Goal: Task Accomplishment & Management: Complete application form

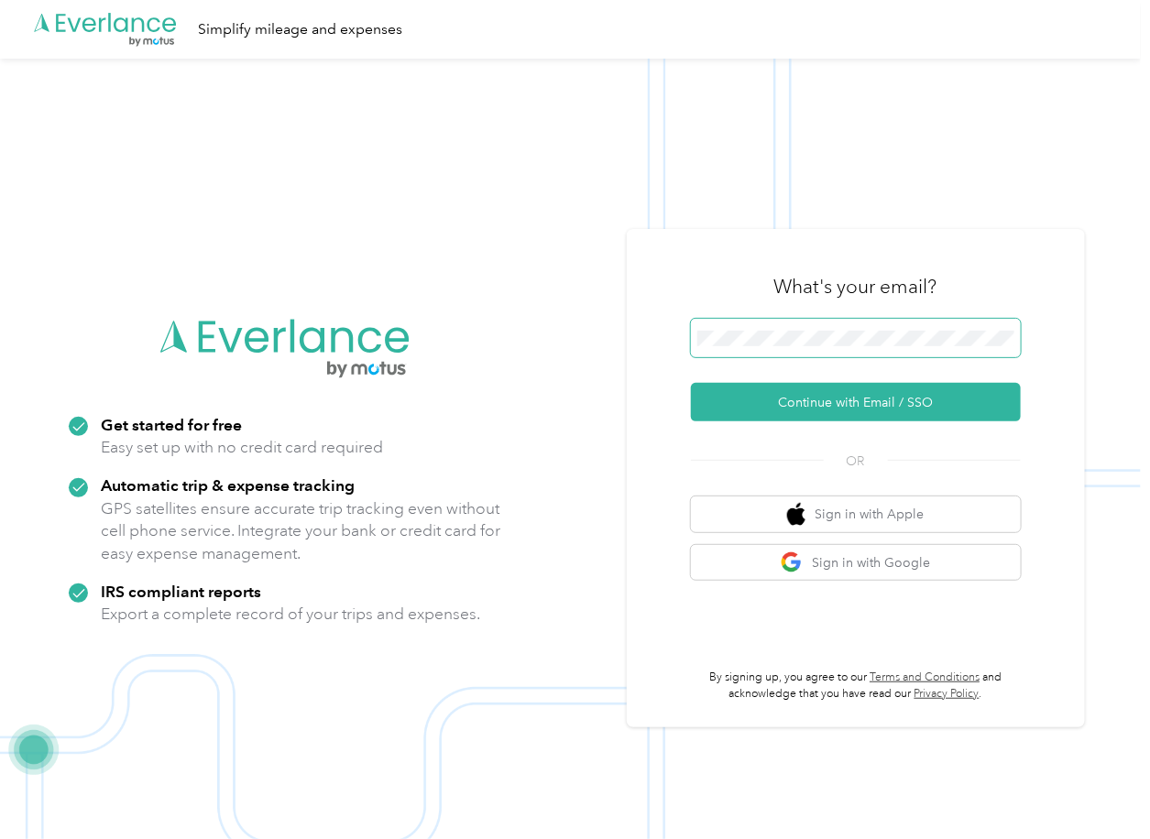
click at [767, 351] on span at bounding box center [856, 338] width 330 height 38
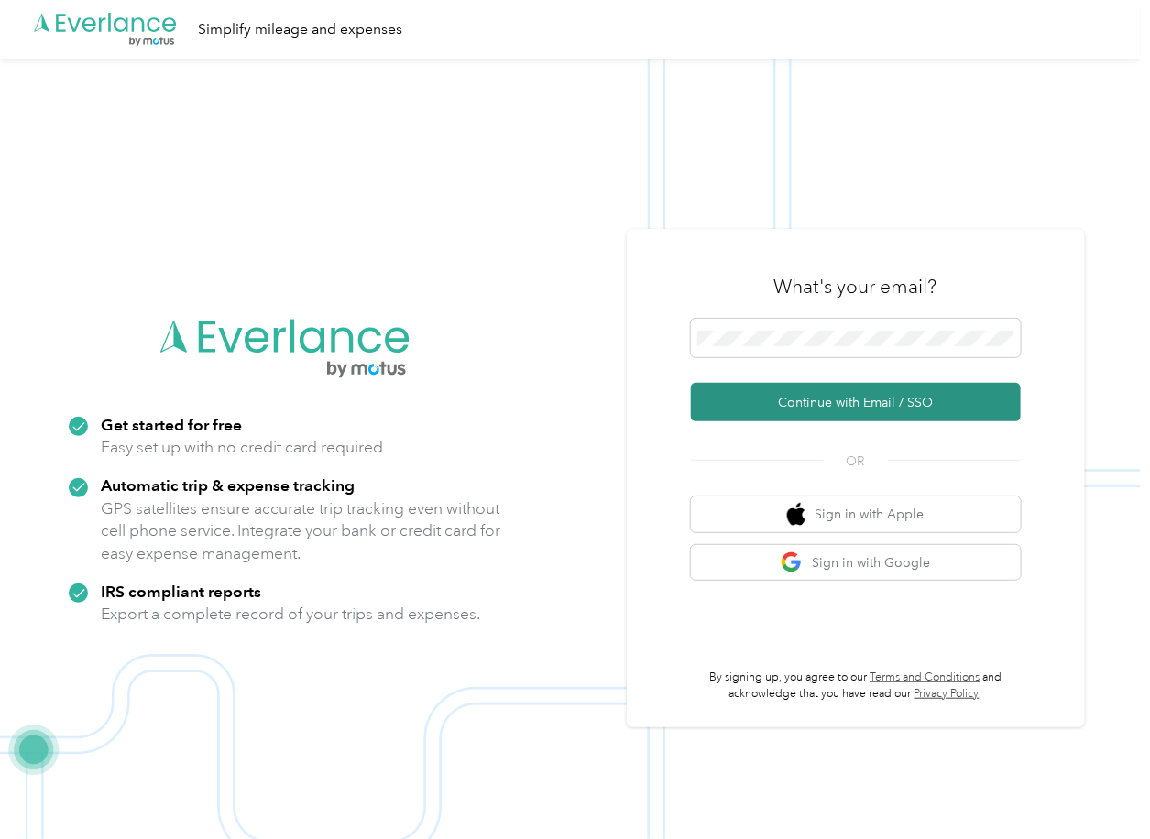
click at [736, 394] on button "Continue with Email / SSO" at bounding box center [856, 402] width 330 height 38
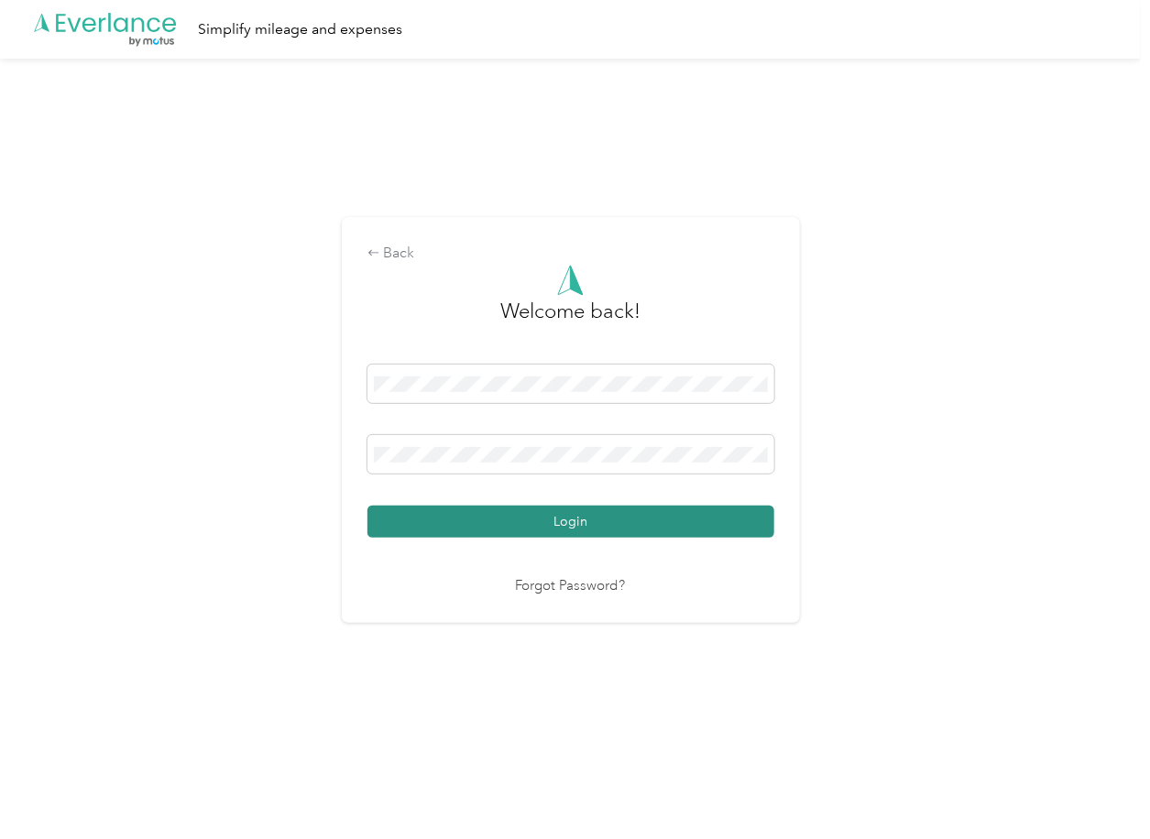
click at [431, 518] on button "Login" at bounding box center [570, 522] width 407 height 32
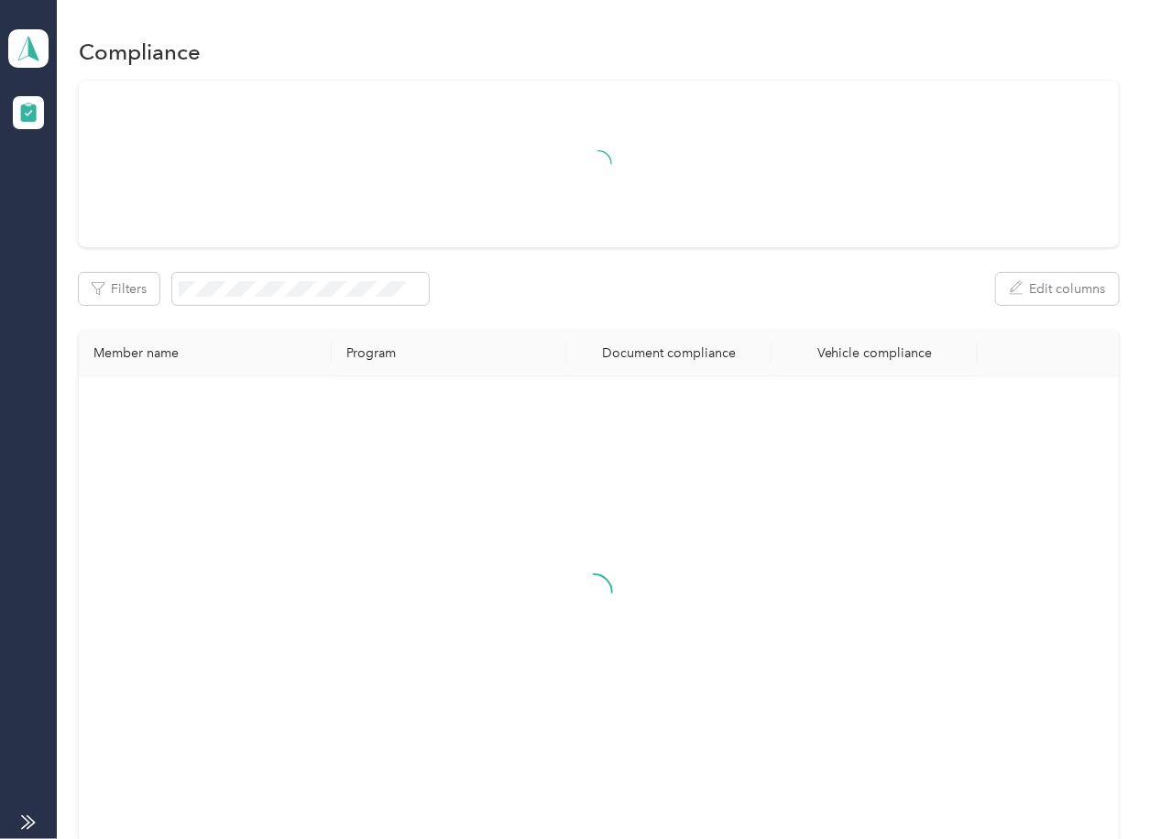
click at [742, 282] on div "Filters Edit columns" at bounding box center [598, 289] width 1039 height 32
click at [35, 39] on icon at bounding box center [28, 49] width 27 height 26
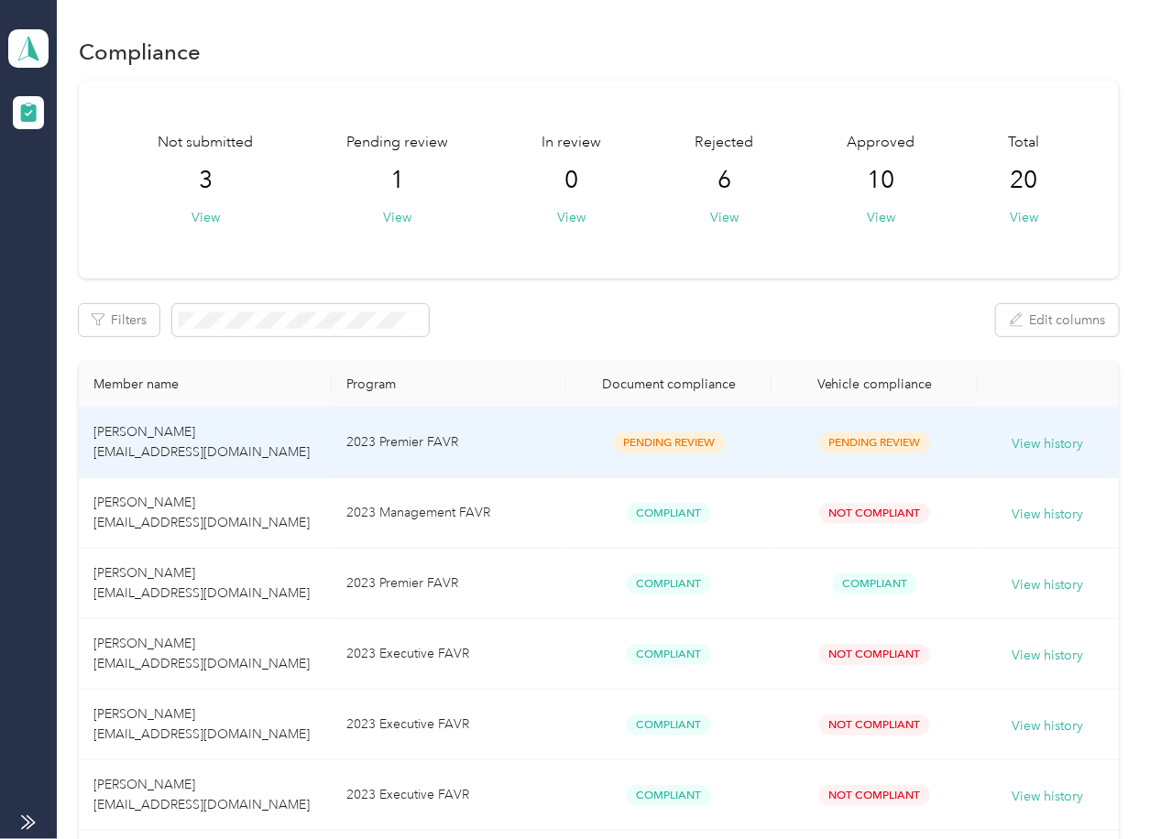
click at [494, 464] on td "2023 Premier FAVR" at bounding box center [449, 443] width 234 height 71
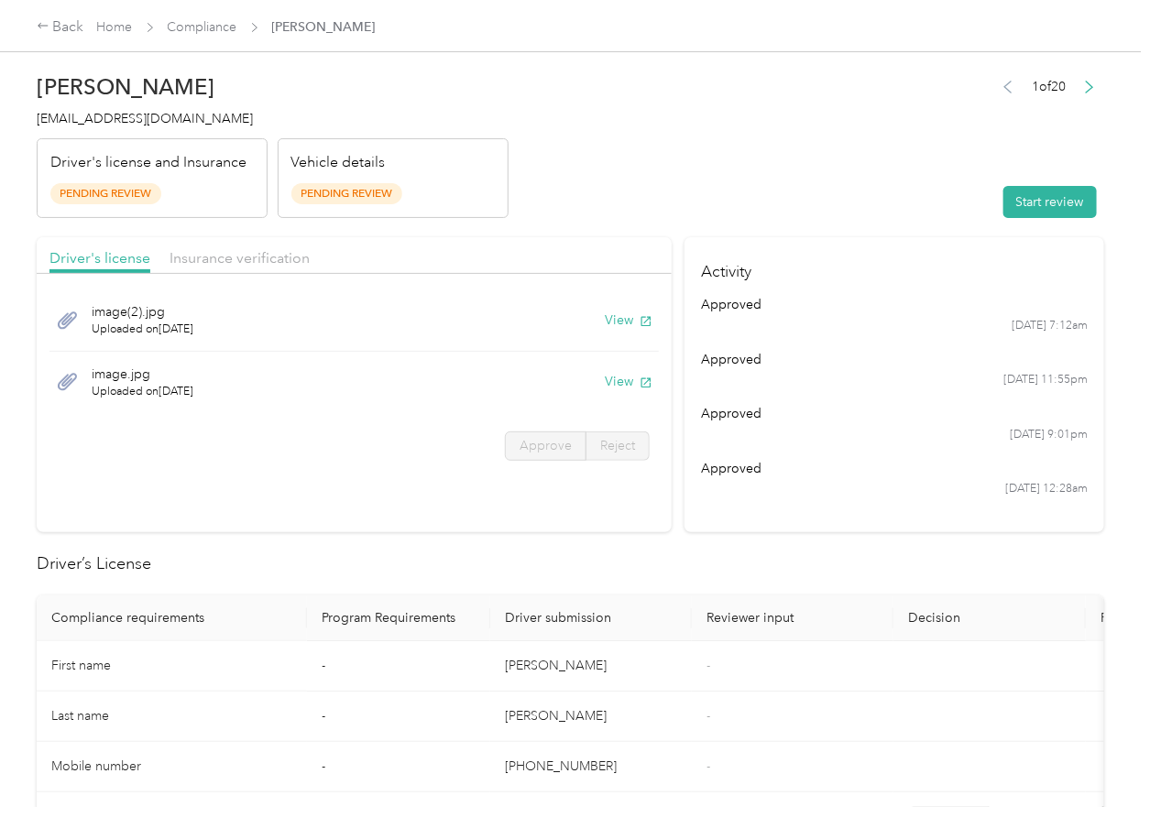
drag, startPoint x: 707, startPoint y: 527, endPoint x: 670, endPoint y: 385, distance: 146.9
click at [707, 527] on section "Activity approved [DATE] 7:12am approved [DATE] 11:55pm approved [DATE] 9:01pm …" at bounding box center [894, 384] width 420 height 295
click at [623, 314] on button "View" at bounding box center [629, 320] width 48 height 19
click at [621, 383] on button "View" at bounding box center [629, 381] width 48 height 19
drag, startPoint x: 602, startPoint y: 240, endPoint x: 245, endPoint y: 273, distance: 358.8
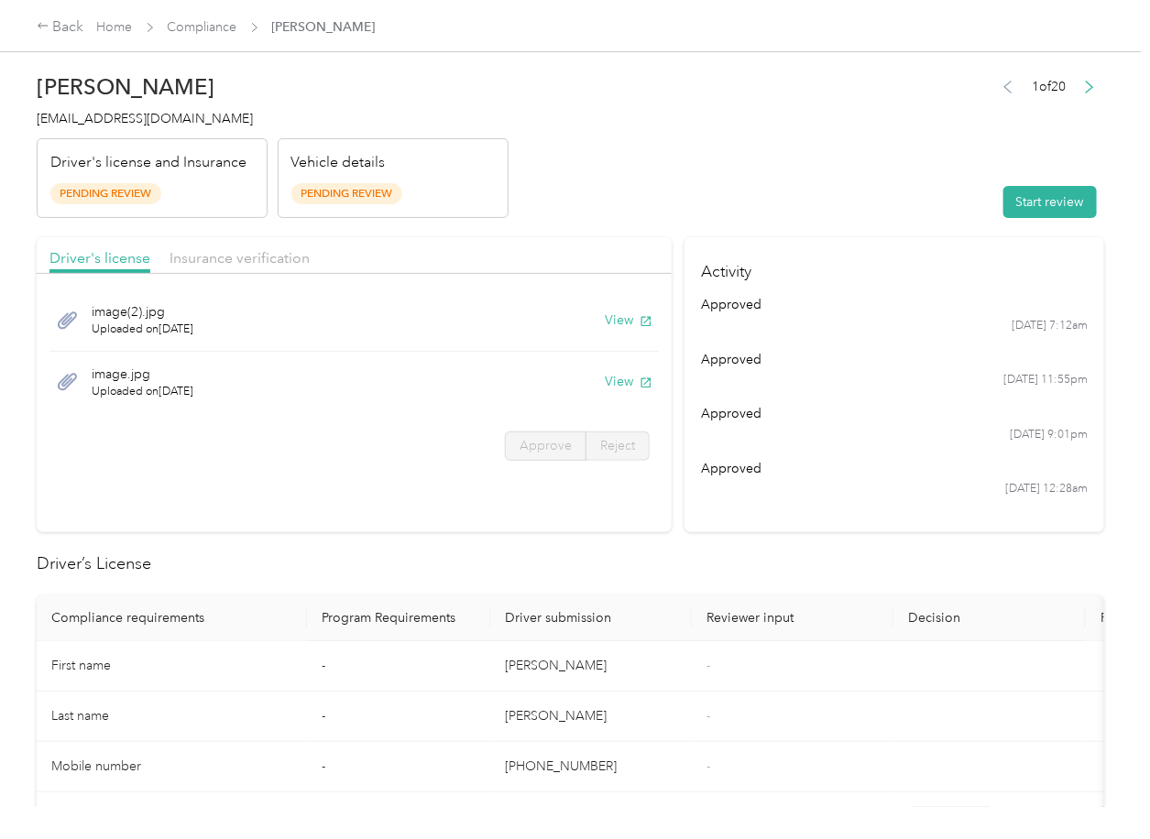
click at [602, 240] on div "Driver's license Insurance verification" at bounding box center [354, 255] width 635 height 37
click at [238, 269] on div "Driver's license Insurance verification" at bounding box center [354, 255] width 635 height 37
click at [246, 257] on span "Insurance verification" at bounding box center [239, 257] width 140 height 17
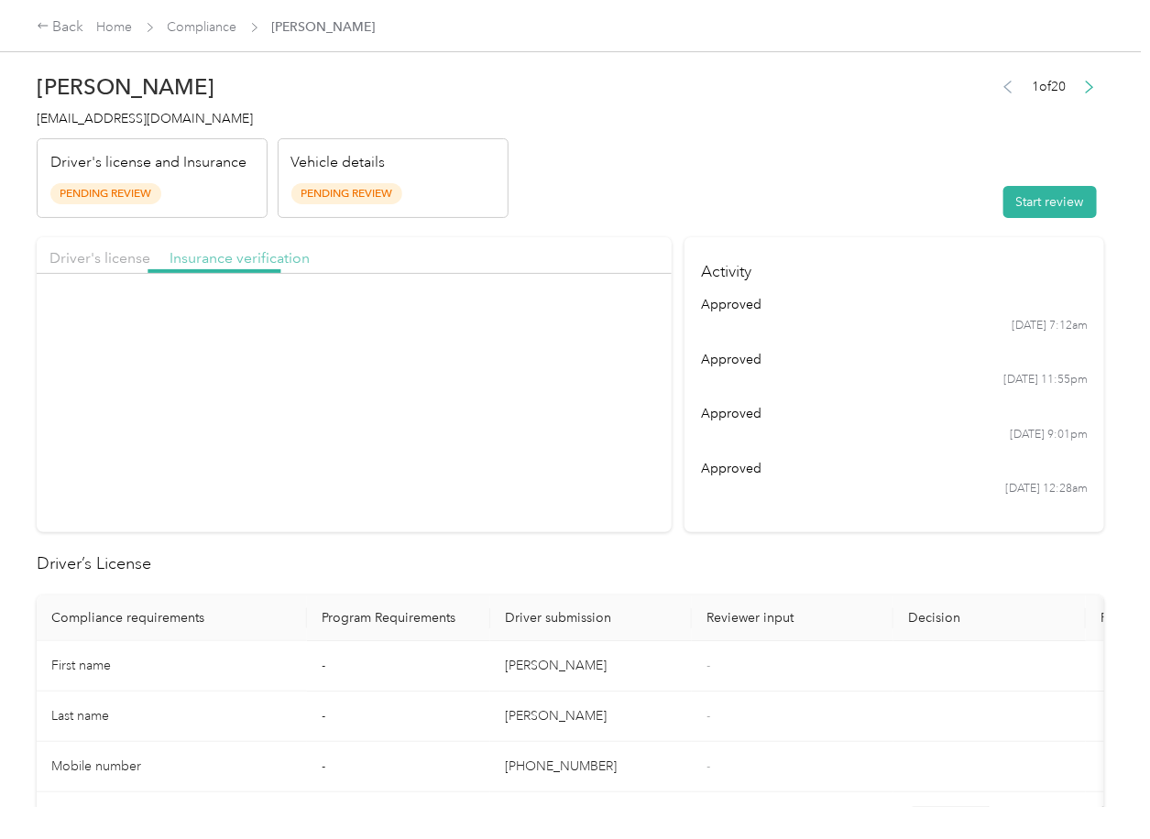
click at [247, 257] on span "Insurance verification" at bounding box center [239, 257] width 140 height 17
click at [617, 316] on button "View" at bounding box center [629, 320] width 48 height 19
click at [622, 377] on button "View" at bounding box center [629, 381] width 48 height 19
click at [832, 191] on header "[PERSON_NAME] [EMAIL_ADDRESS][DOMAIN_NAME] Driver's license and Insurance Pendi…" at bounding box center [570, 141] width 1067 height 154
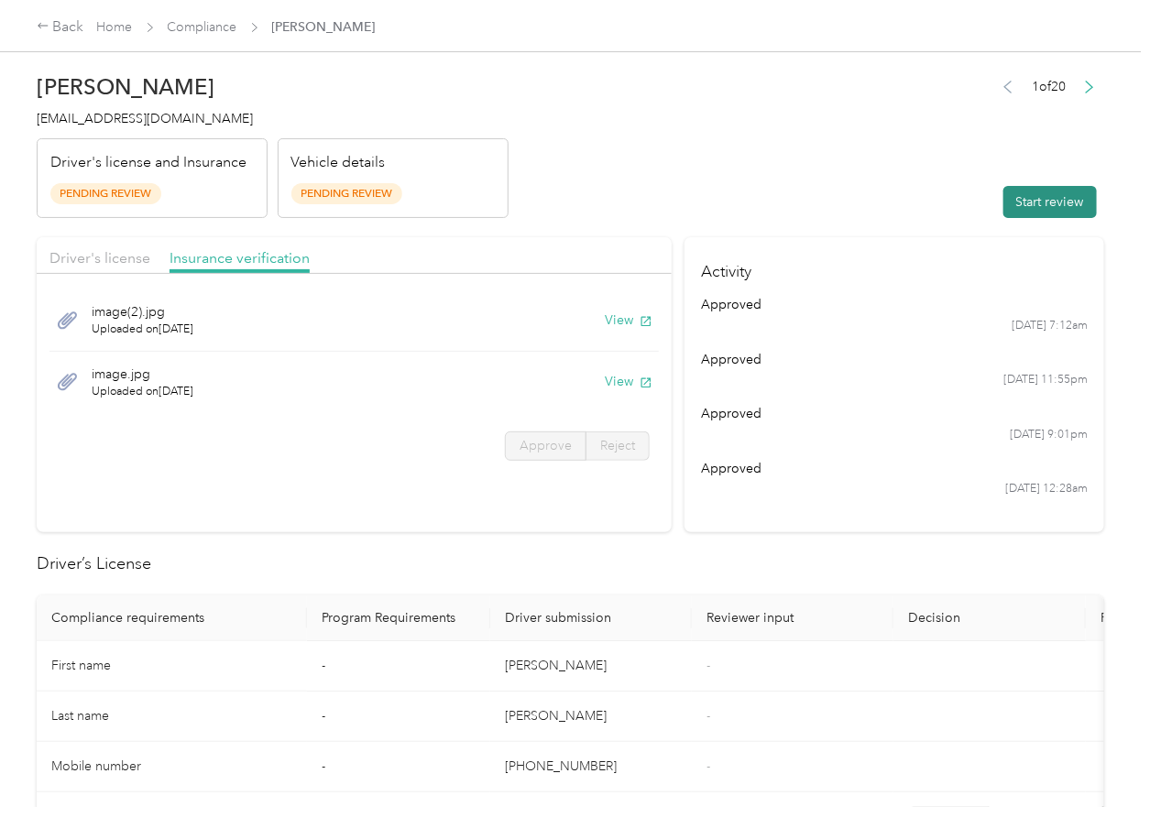
click at [1029, 192] on button "Start review" at bounding box center [1049, 202] width 93 height 32
click at [106, 257] on span "Driver's license" at bounding box center [99, 257] width 101 height 17
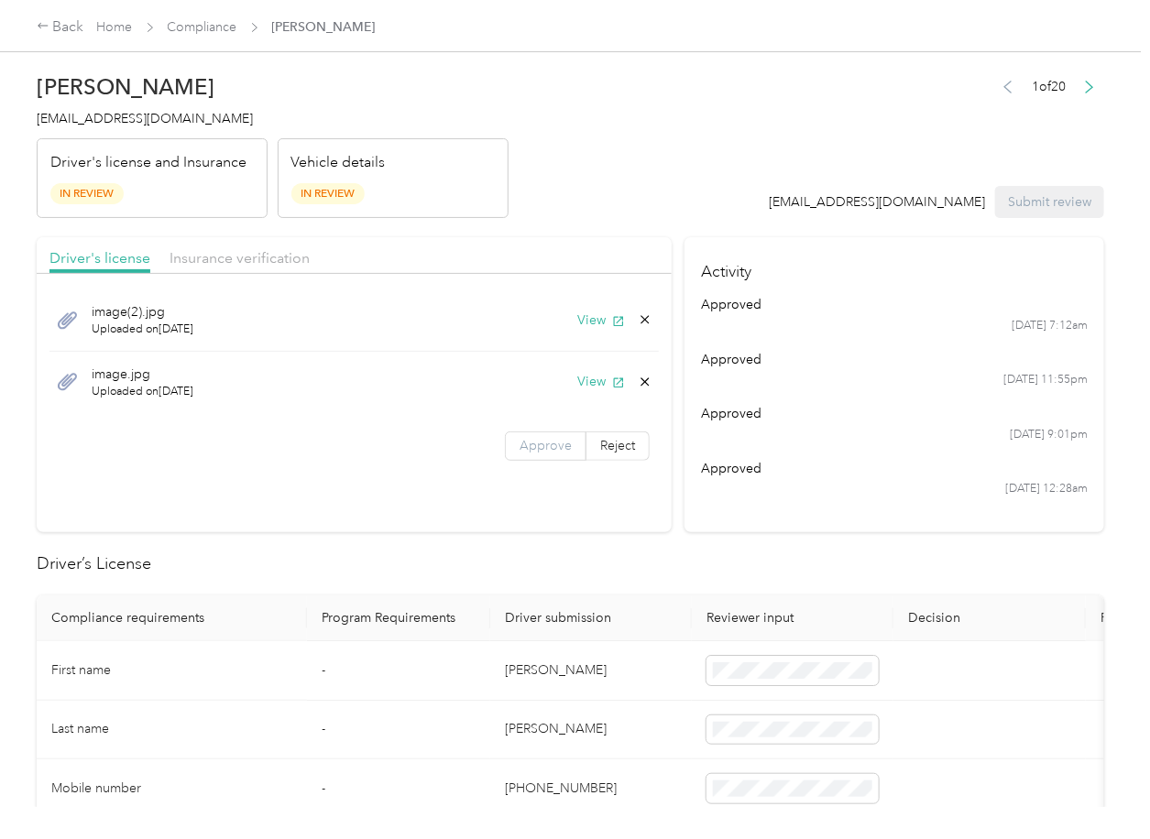
click at [562, 451] on span "Approve" at bounding box center [545, 446] width 52 height 16
click at [259, 257] on span "Insurance verification" at bounding box center [239, 257] width 140 height 17
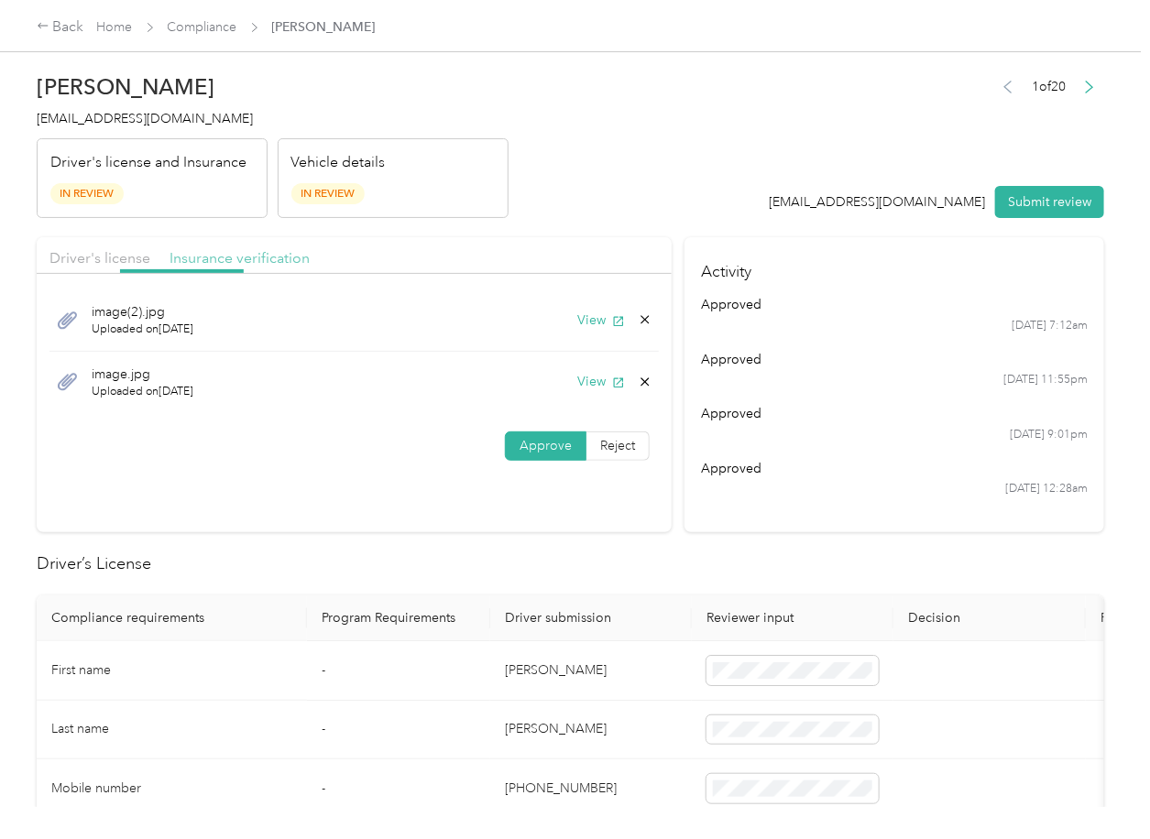
click at [257, 257] on span "Insurance verification" at bounding box center [239, 257] width 140 height 17
click at [532, 438] on span "Approve" at bounding box center [545, 446] width 52 height 16
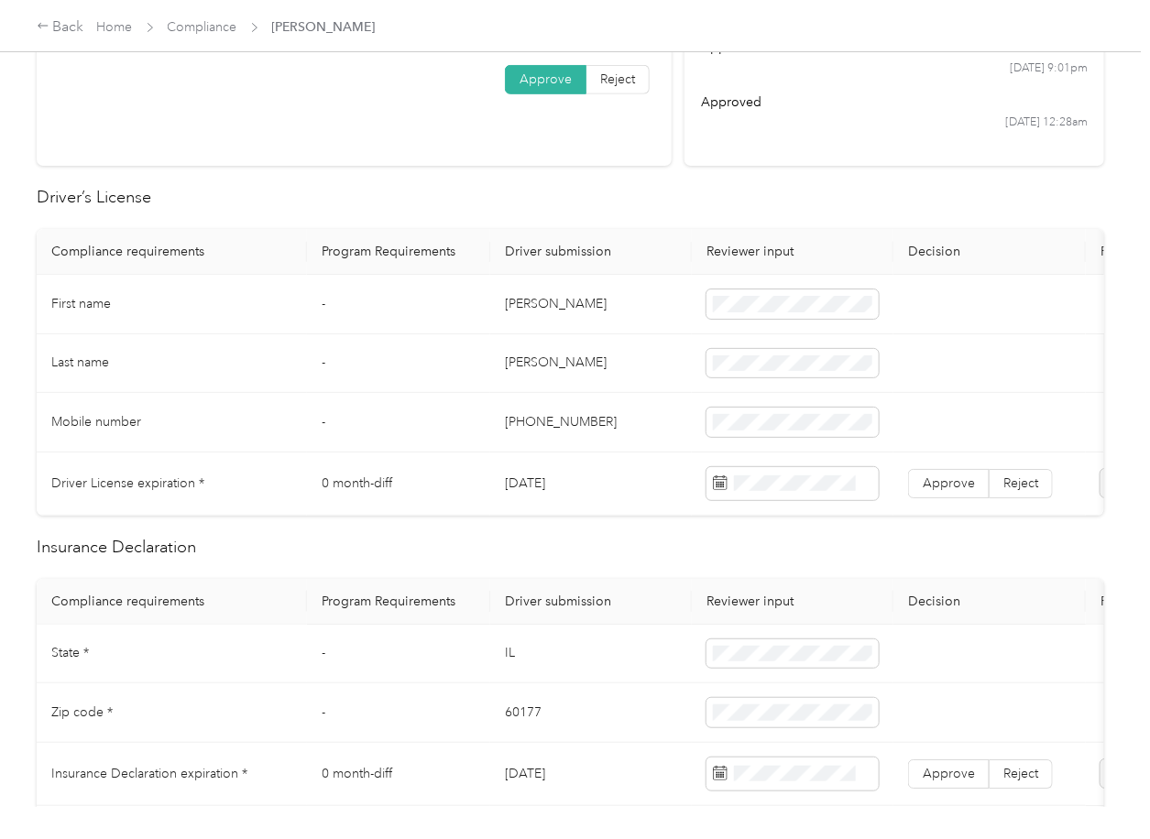
click at [540, 304] on td "[PERSON_NAME]" at bounding box center [591, 305] width 202 height 60
copy td "[PERSON_NAME]"
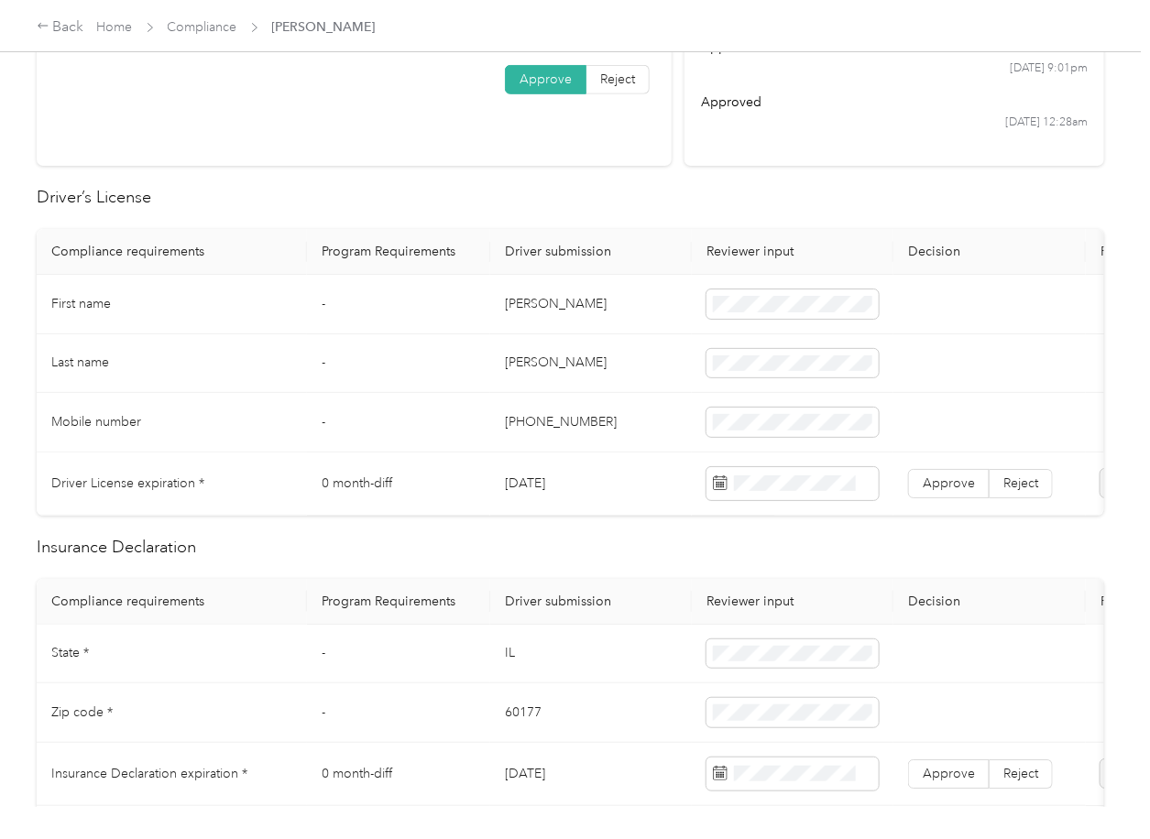
click at [542, 486] on td "[DATE]" at bounding box center [591, 484] width 202 height 63
click at [540, 486] on td "[DATE]" at bounding box center [591, 484] width 202 height 63
copy td "[DATE]"
click at [781, 469] on span at bounding box center [792, 483] width 172 height 33
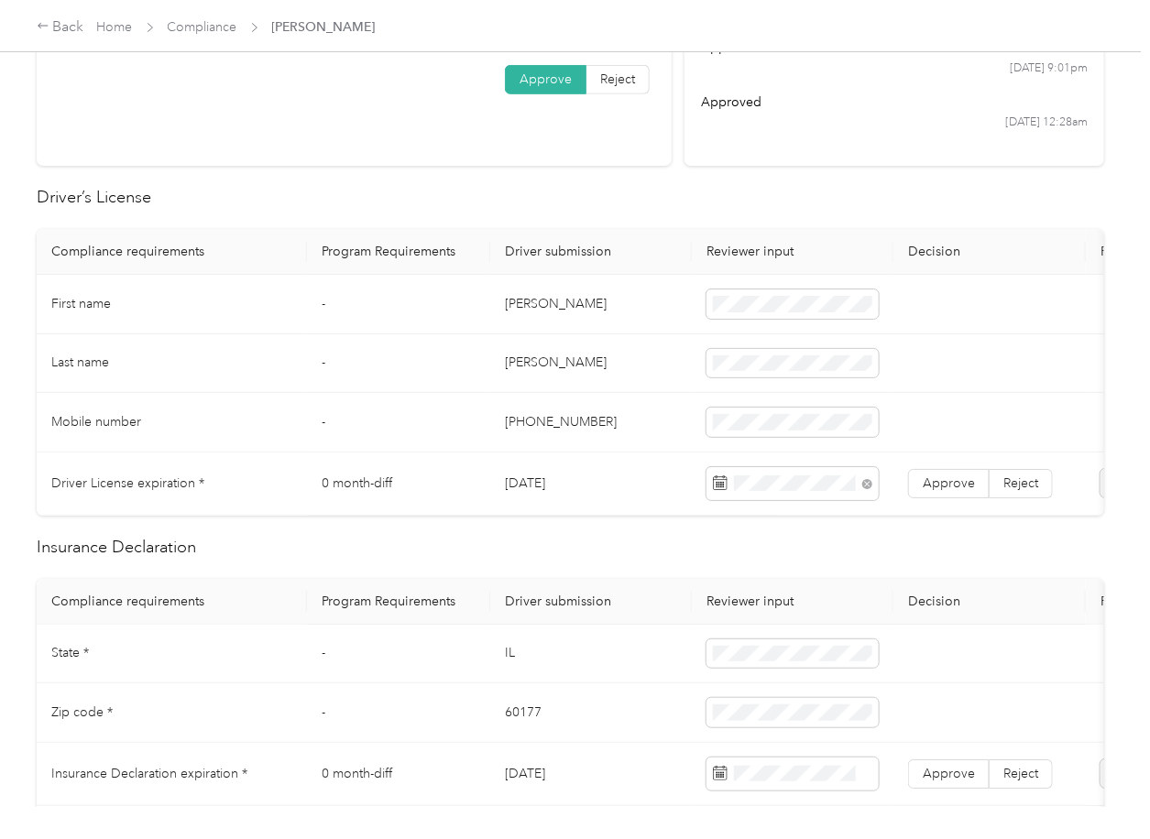
click at [954, 497] on label "Approve" at bounding box center [949, 483] width 82 height 29
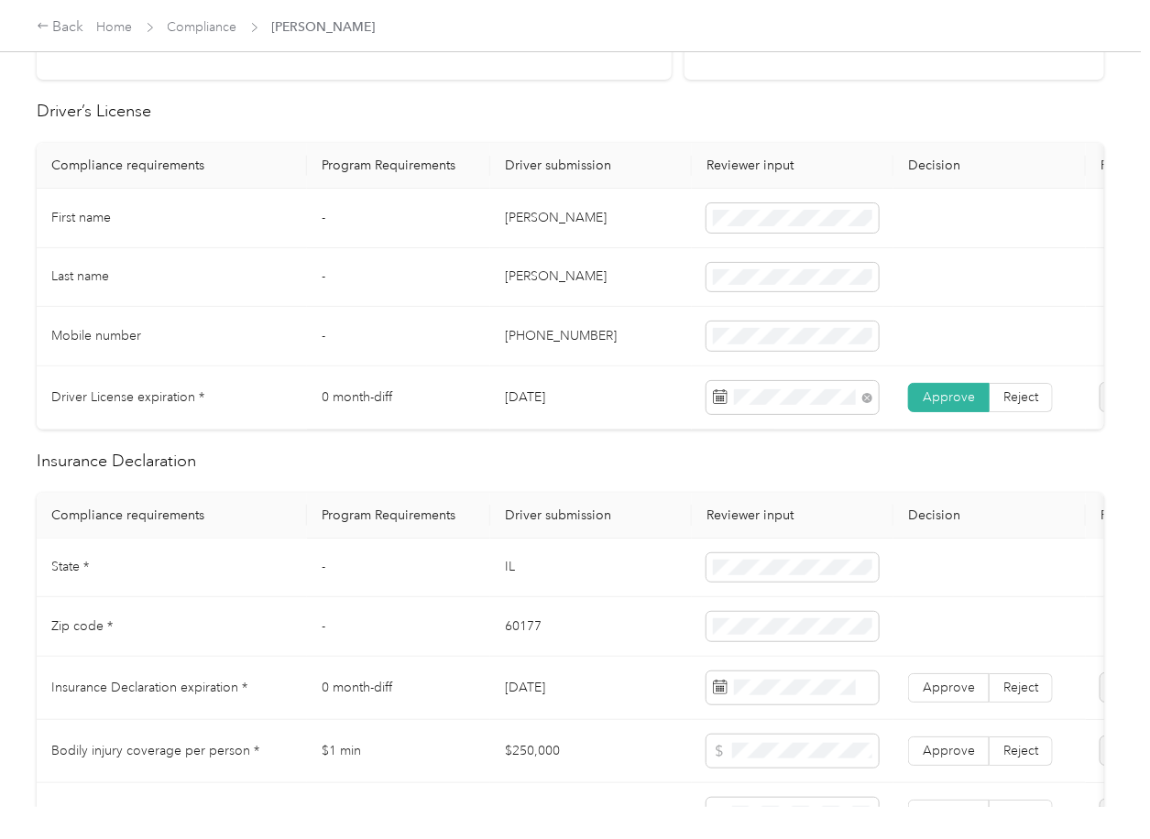
scroll to position [733, 0]
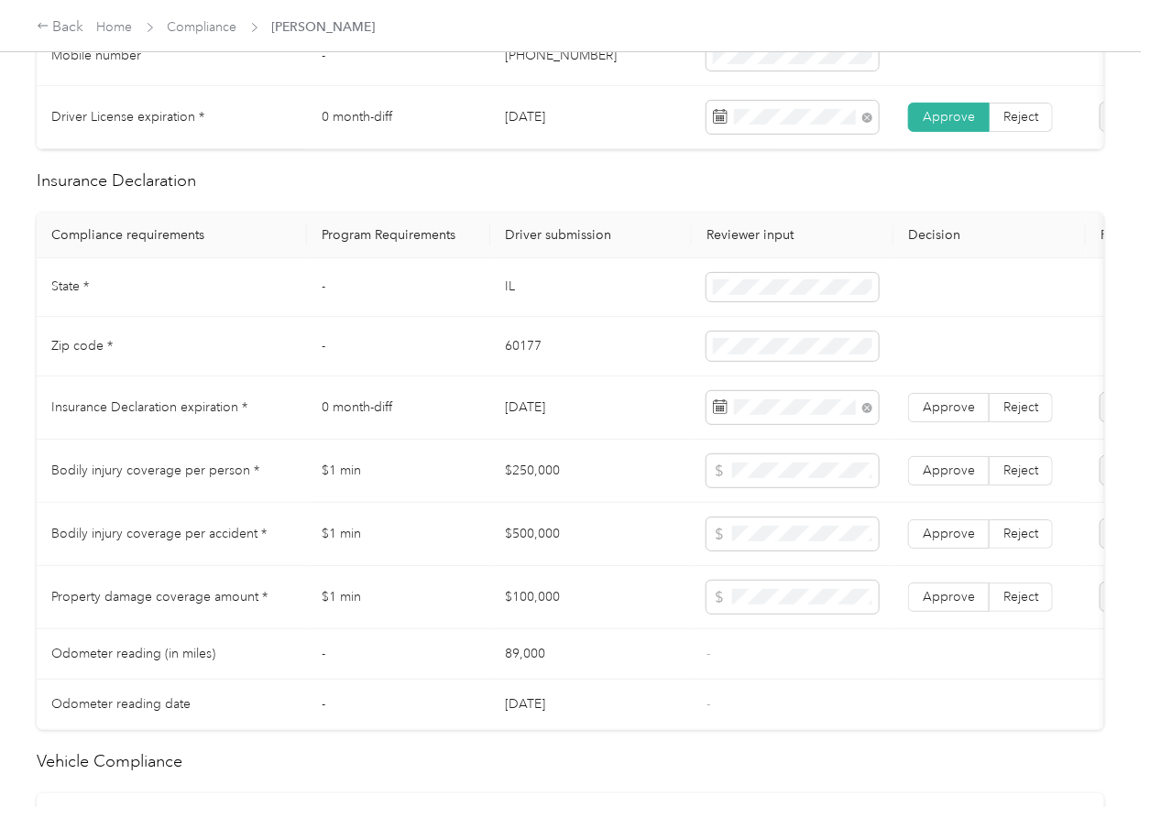
drag, startPoint x: 362, startPoint y: 531, endPoint x: 715, endPoint y: 481, distance: 357.2
click at [365, 531] on td "$1 min" at bounding box center [398, 534] width 183 height 63
click at [910, 422] on label "Approve" at bounding box center [949, 407] width 82 height 29
click at [916, 420] on span at bounding box center [949, 407] width 80 height 27
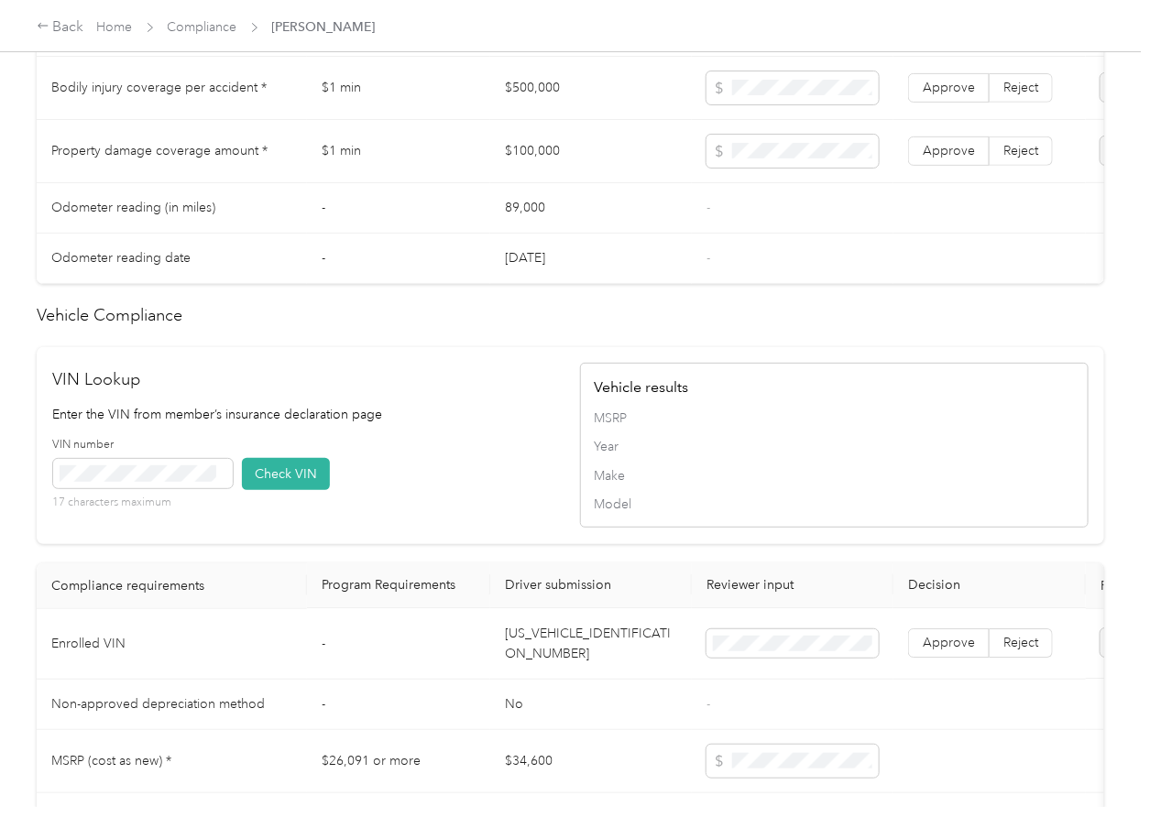
scroll to position [1466, 0]
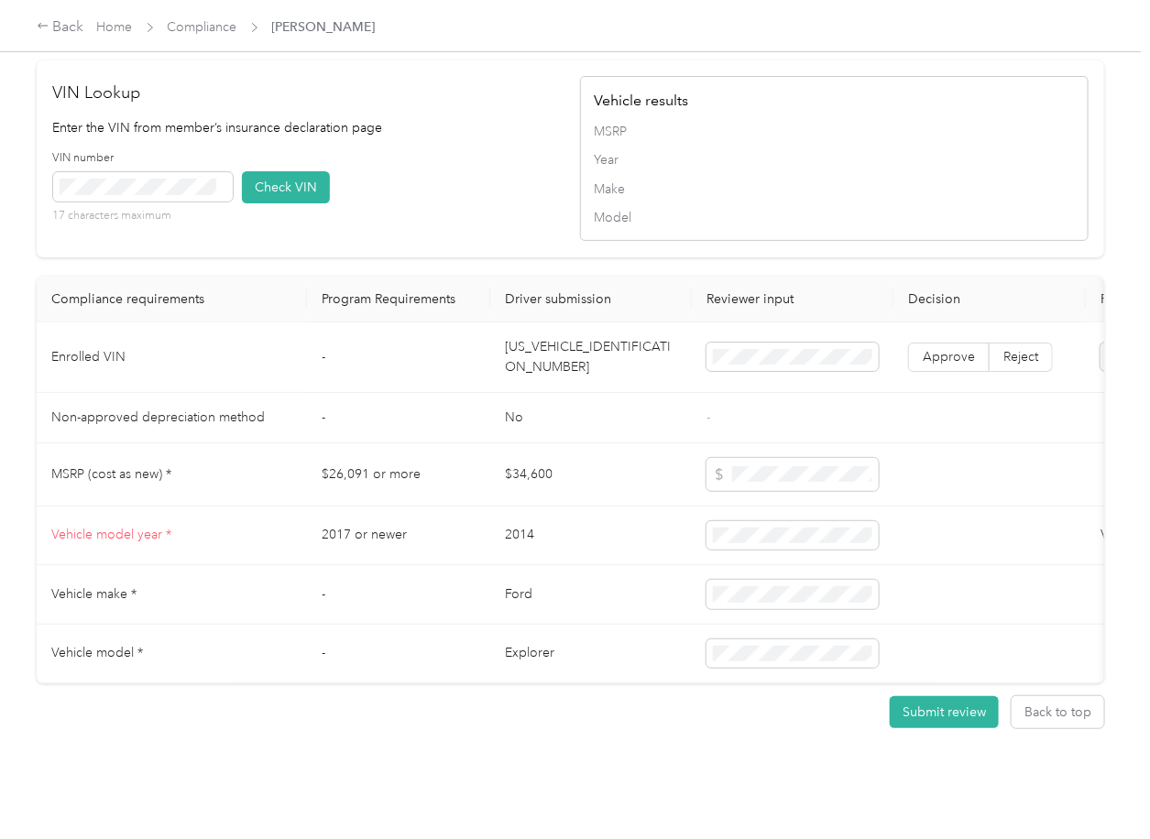
click at [539, 385] on td "[US_VEHICLE_IDENTIFICATION_NUMBER]" at bounding box center [591, 357] width 202 height 71
copy td "[US_VEHICLE_IDENTIFICATION_NUMBER]"
drag, startPoint x: 530, startPoint y: 212, endPoint x: 231, endPoint y: 224, distance: 299.8
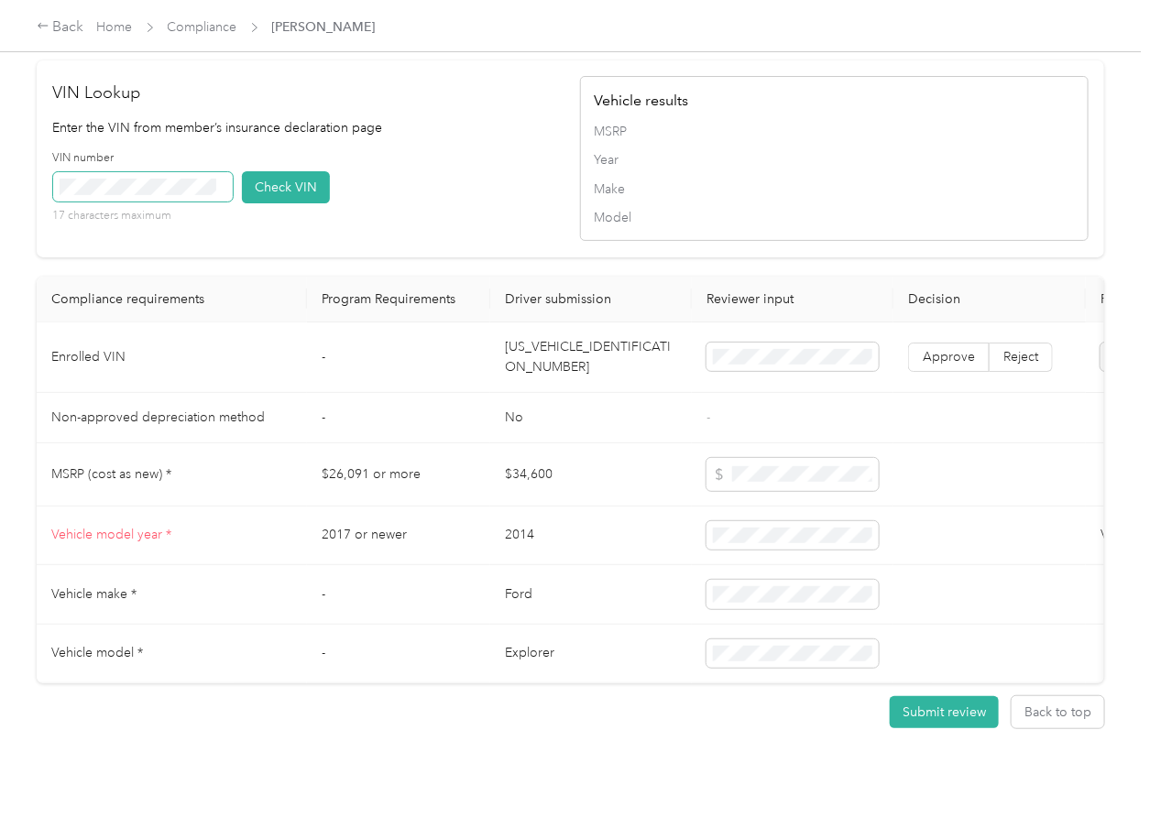
click at [530, 213] on div "VIN number 17 characters maximum Check VIN" at bounding box center [307, 193] width 508 height 87
click at [264, 203] on button "Check VIN" at bounding box center [286, 187] width 88 height 32
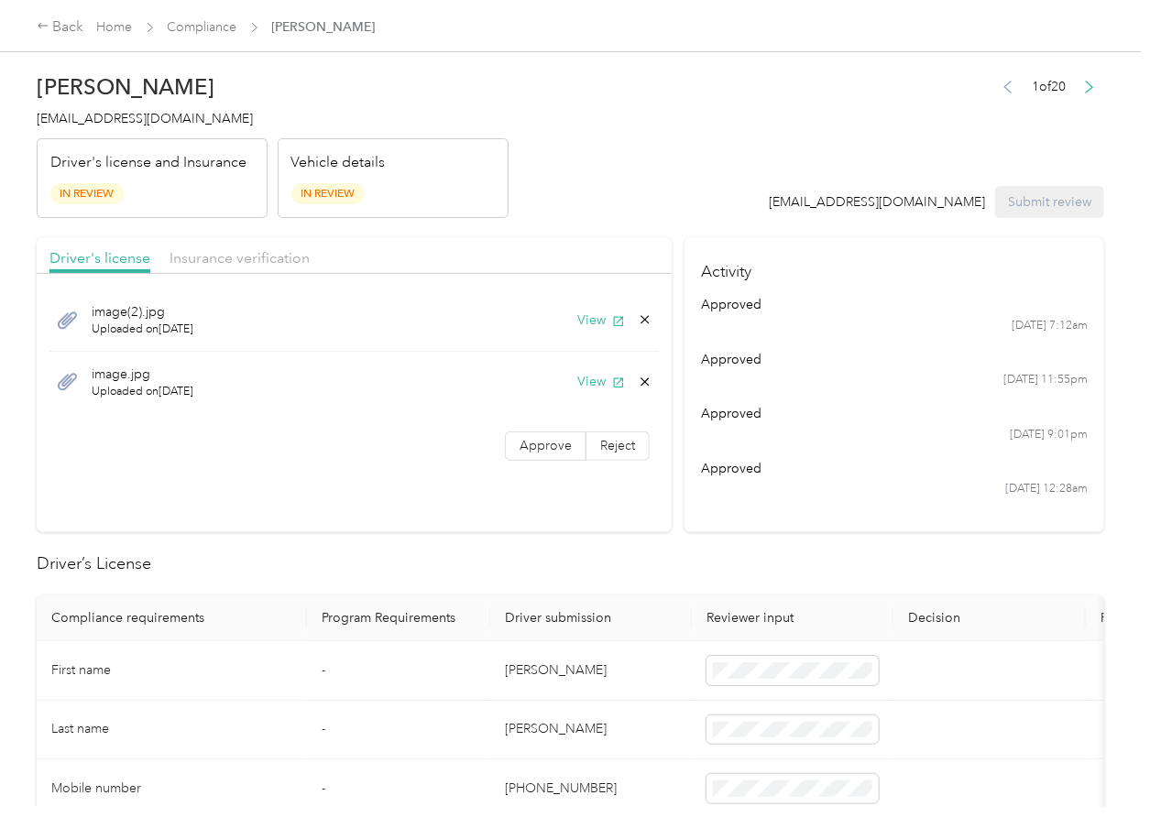
click at [534, 452] on span "Approve" at bounding box center [545, 446] width 52 height 16
click at [246, 269] on div "Insurance verification" at bounding box center [239, 258] width 140 height 23
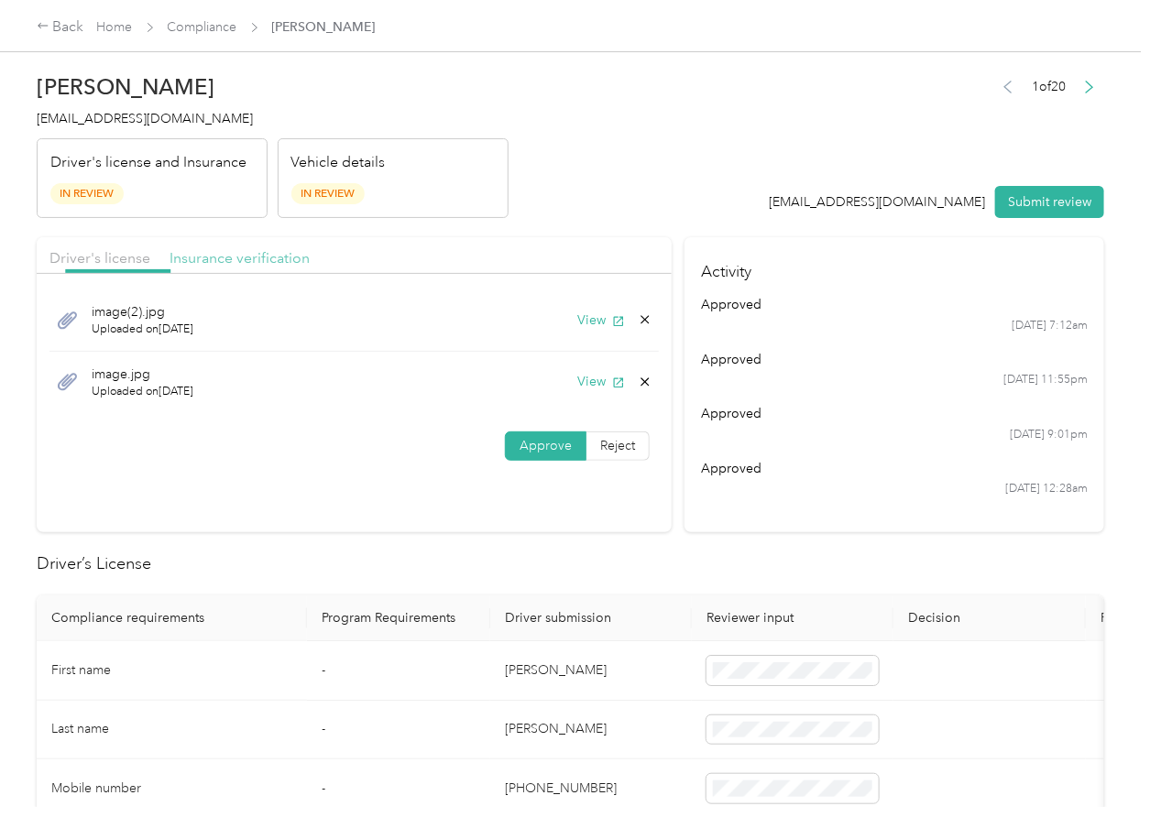
click at [237, 249] on span "Insurance verification" at bounding box center [239, 257] width 140 height 17
drag, startPoint x: 519, startPoint y: 439, endPoint x: 363, endPoint y: 463, distance: 158.5
click at [521, 440] on span "Approve" at bounding box center [545, 446] width 52 height 16
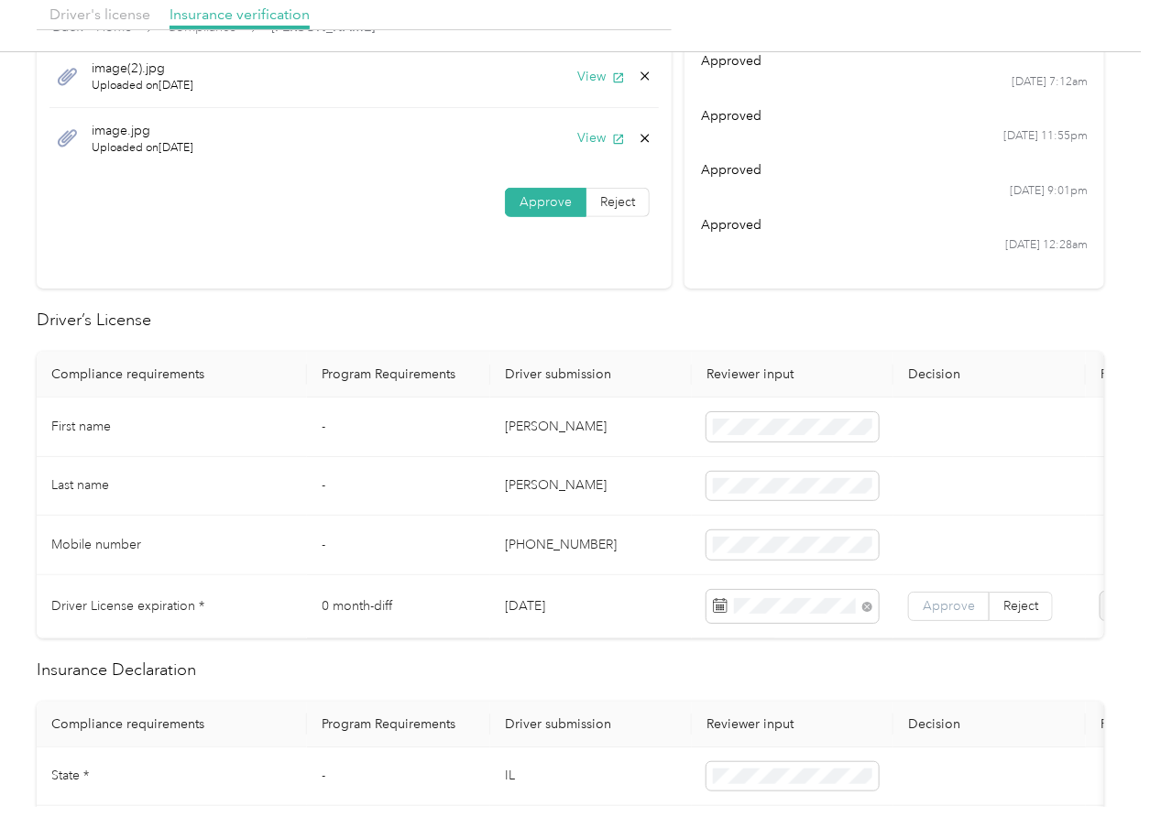
click at [944, 598] on span "Approve" at bounding box center [949, 606] width 52 height 16
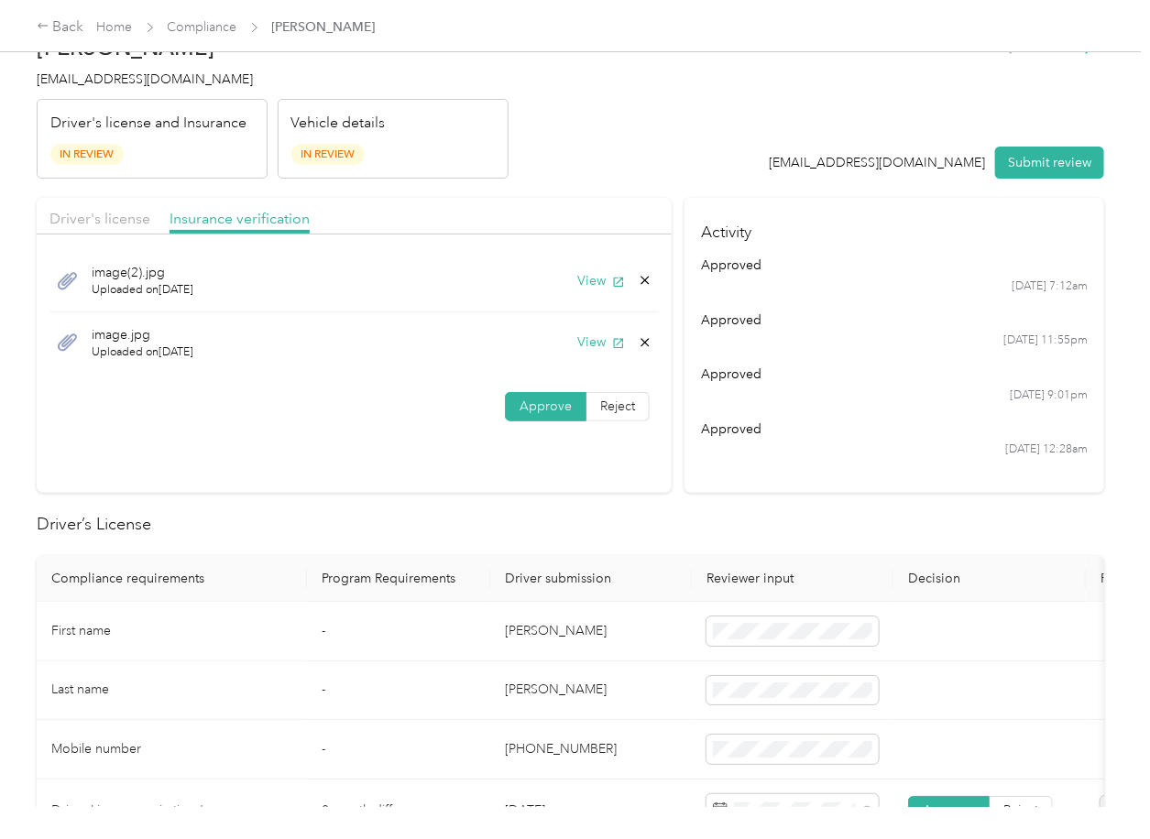
scroll to position [0, 0]
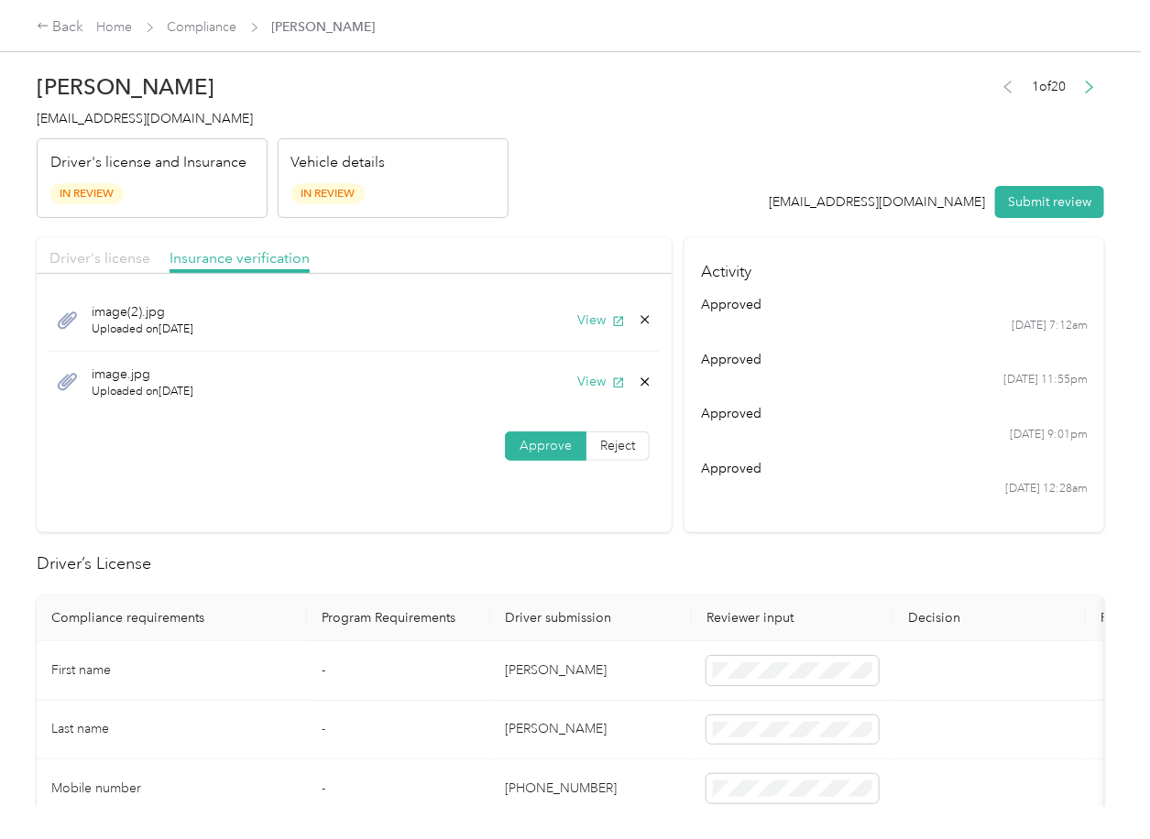
click at [104, 256] on span "Driver's license" at bounding box center [99, 257] width 101 height 17
click at [602, 377] on button "View" at bounding box center [601, 381] width 48 height 19
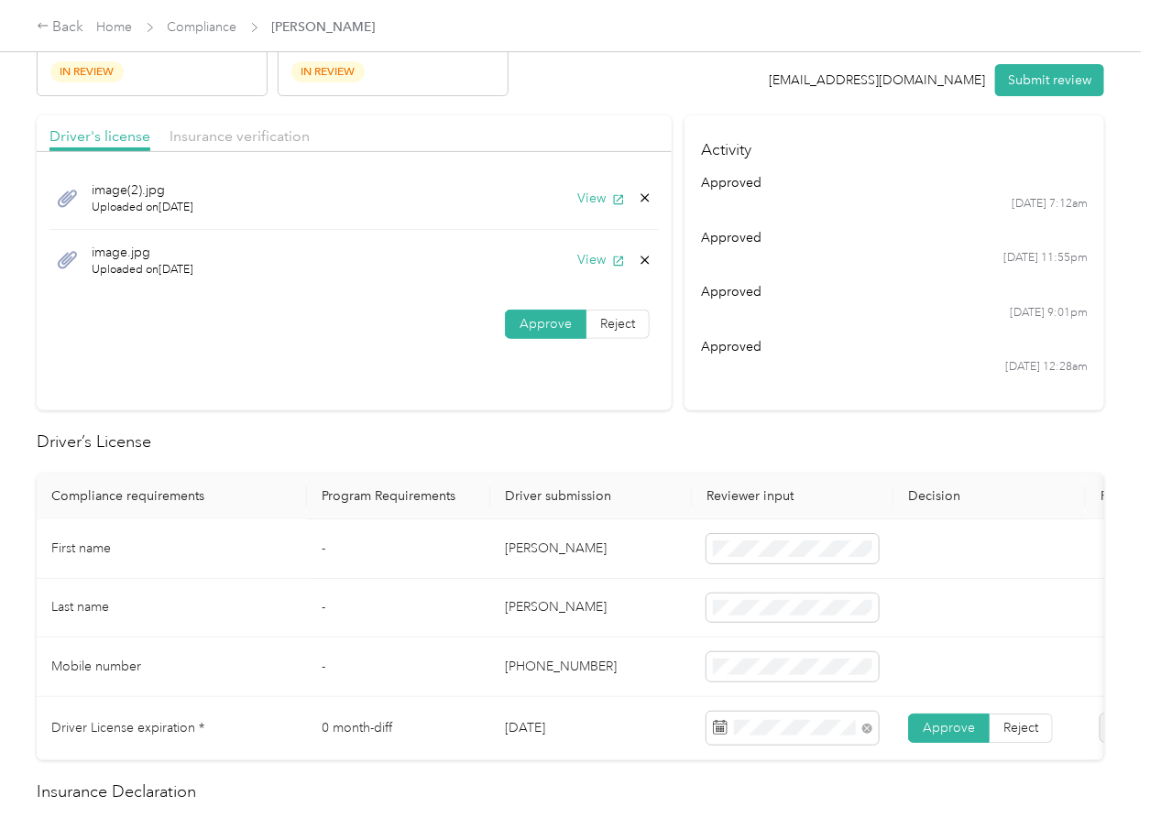
click at [520, 551] on td "[PERSON_NAME]" at bounding box center [591, 549] width 202 height 60
copy td "[PERSON_NAME]"
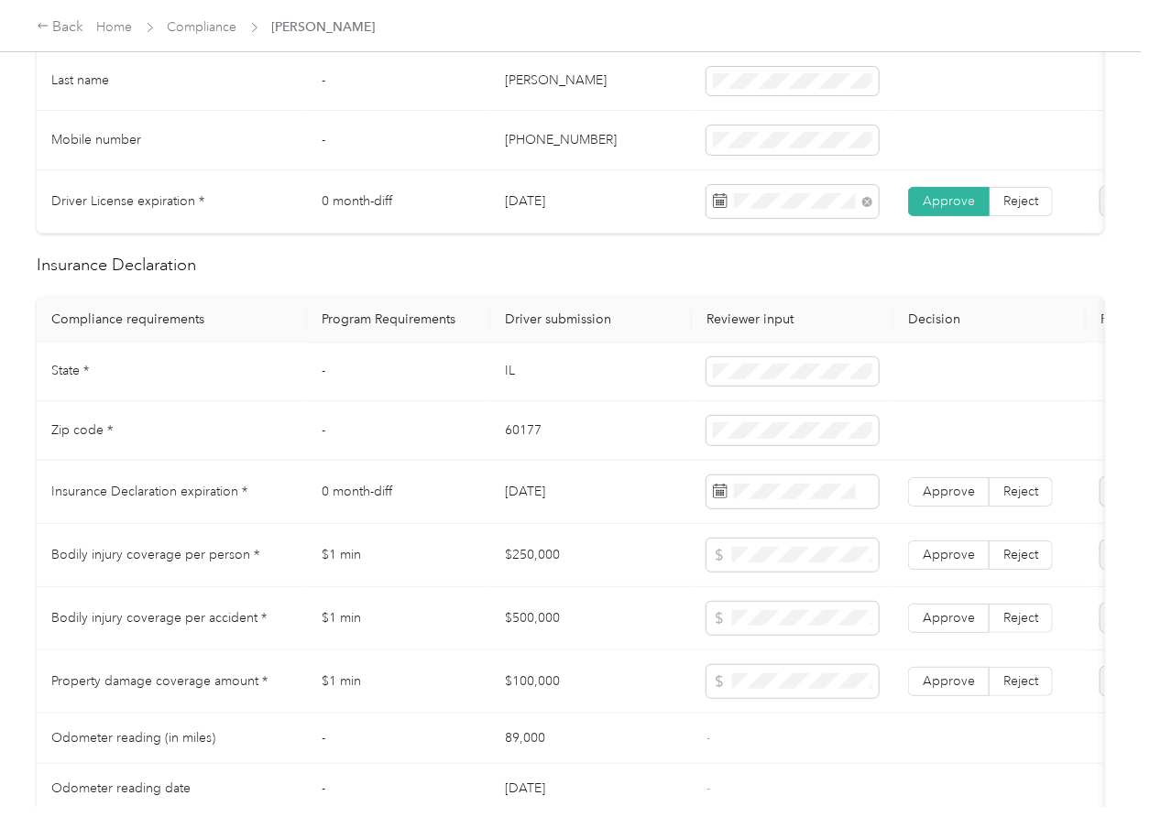
scroll to position [855, 0]
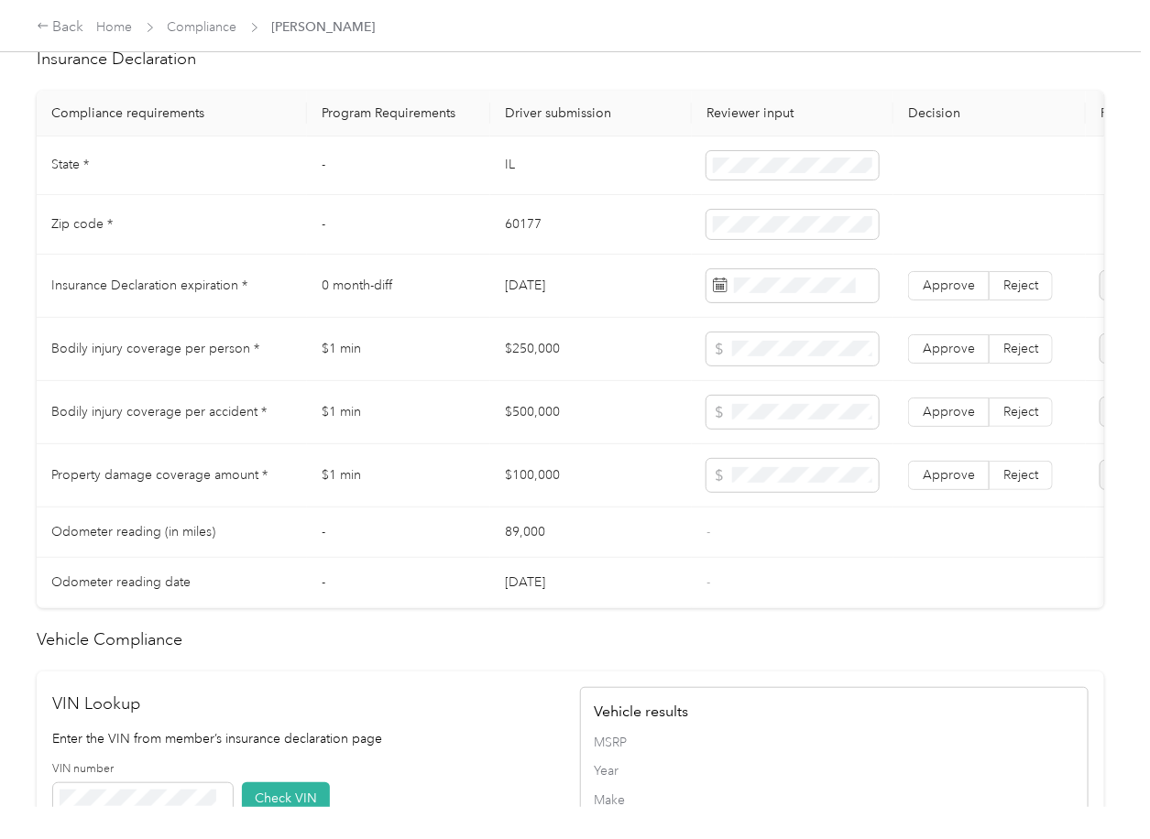
click at [498, 178] on td "IL" at bounding box center [591, 166] width 202 height 60
copy td "IL"
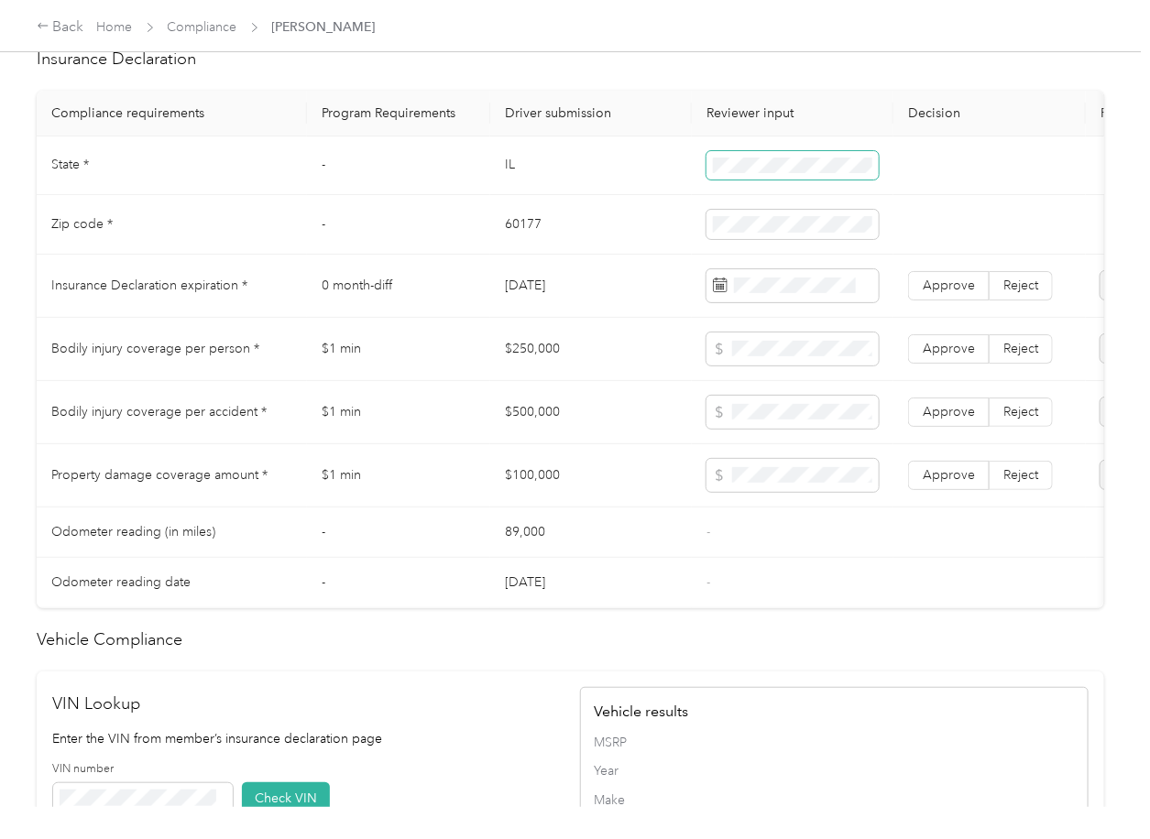
click at [725, 171] on span at bounding box center [792, 165] width 172 height 29
click at [526, 248] on td "60177" at bounding box center [591, 225] width 202 height 60
drag, startPoint x: 526, startPoint y: 248, endPoint x: 639, endPoint y: 267, distance: 115.2
click at [525, 248] on td "60177" at bounding box center [591, 225] width 202 height 60
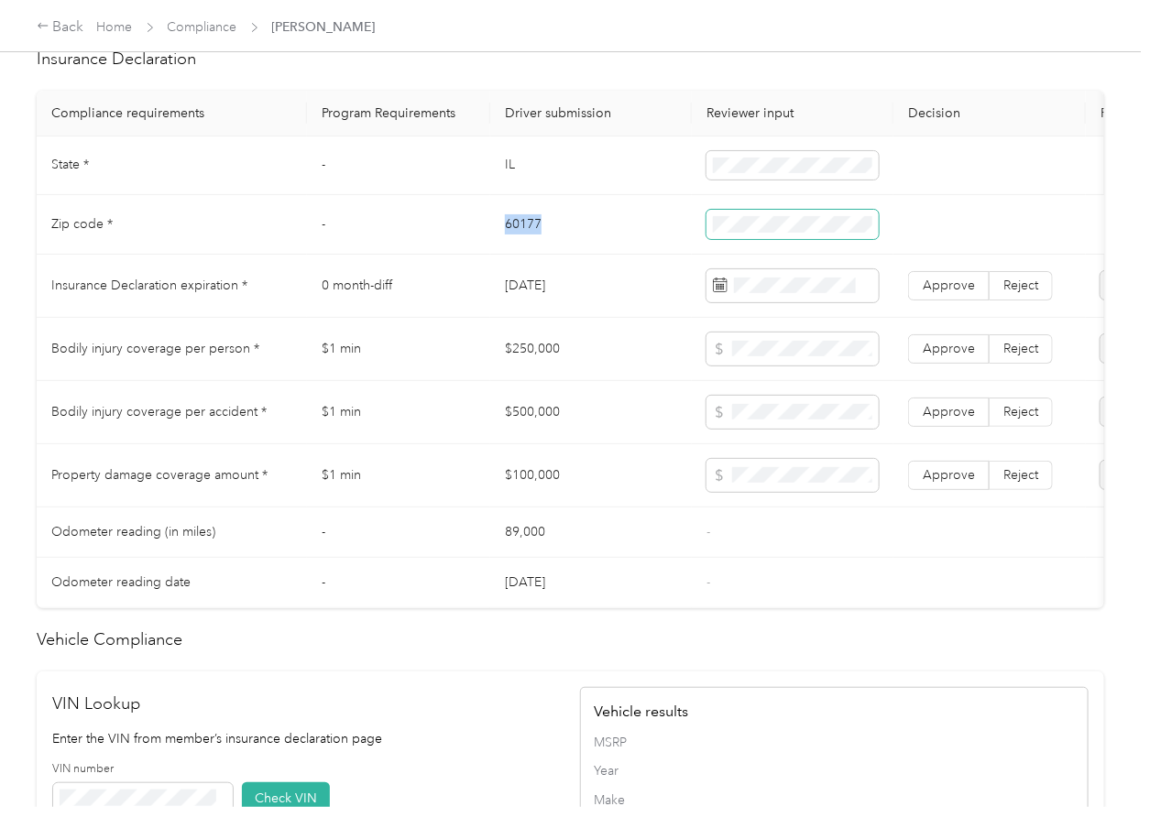
copy td "60177"
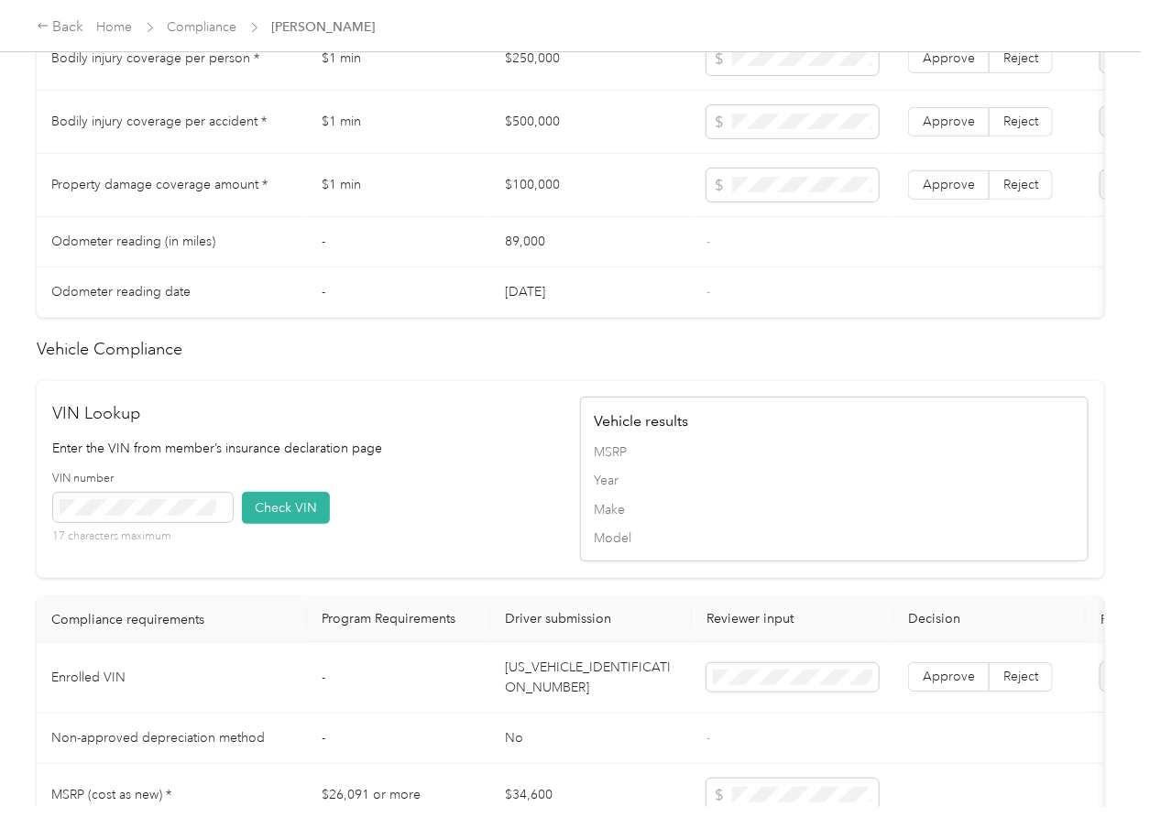
scroll to position [1466, 0]
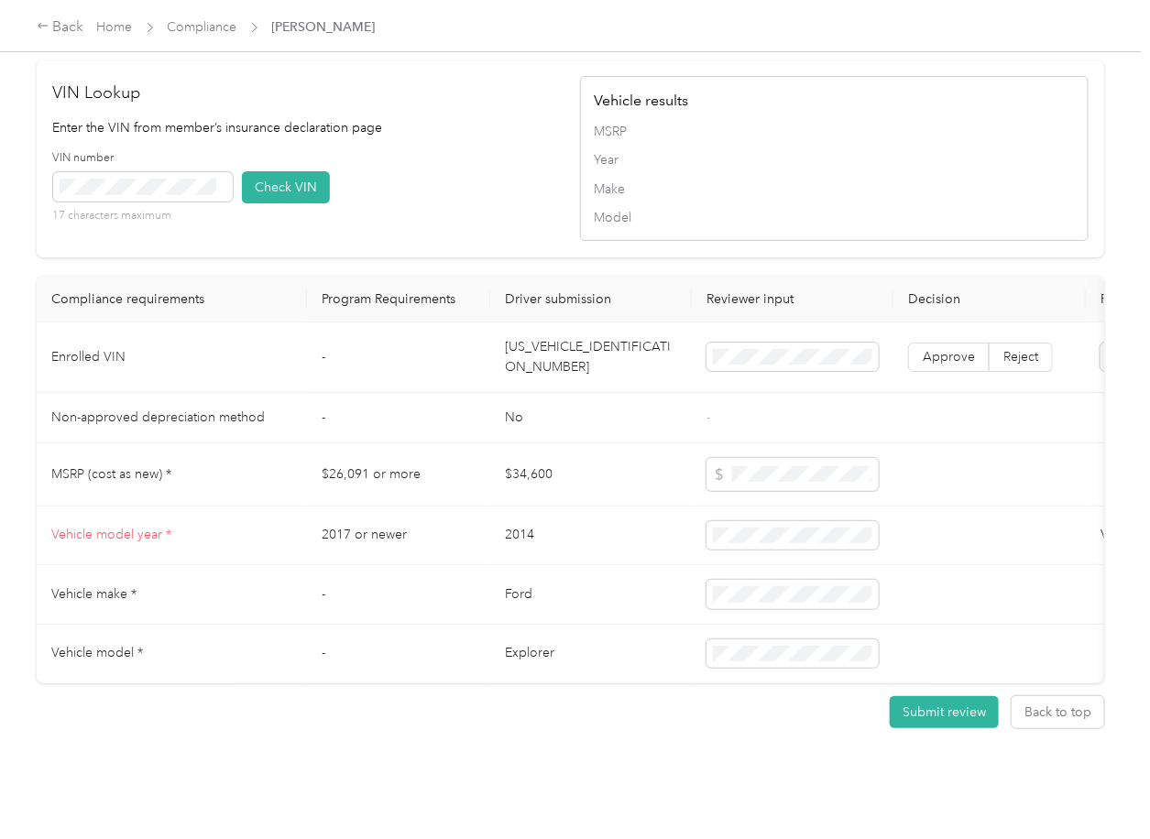
click at [562, 374] on td "[US_VEHICLE_IDENTIFICATION_NUMBER]" at bounding box center [591, 357] width 202 height 71
copy td "[US_VEHICLE_IDENTIFICATION_NUMBER]"
click at [464, 237] on div "VIN number 17 characters maximum Check VIN" at bounding box center [307, 193] width 508 height 87
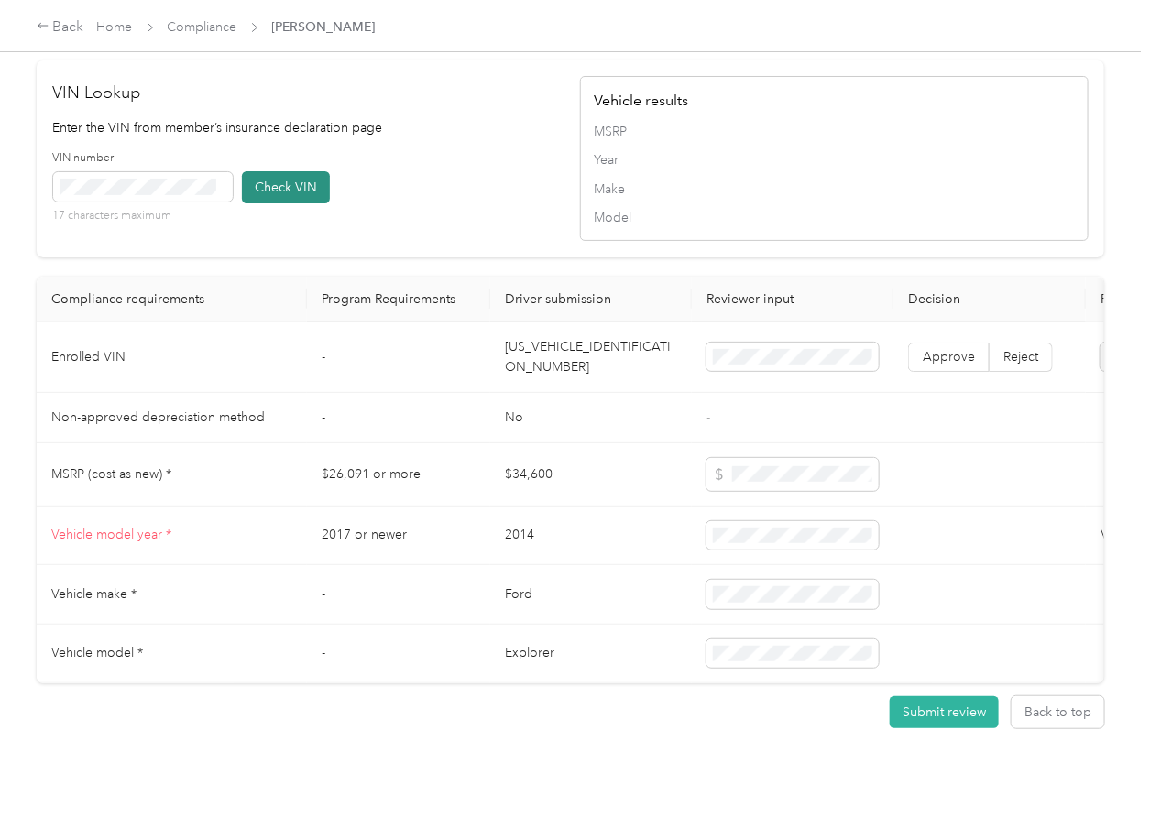
click at [266, 203] on button "Check VIN" at bounding box center [286, 187] width 88 height 32
click at [963, 365] on span "Approve" at bounding box center [949, 357] width 52 height 16
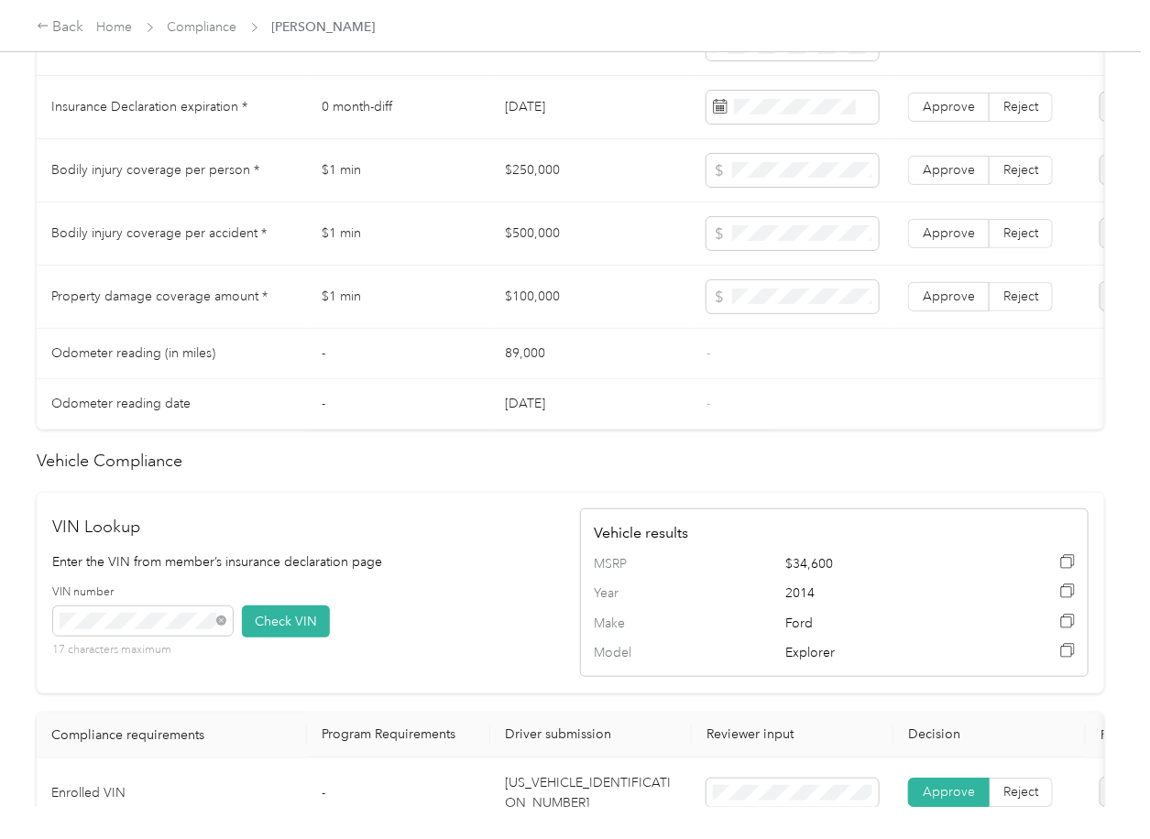
scroll to position [977, 0]
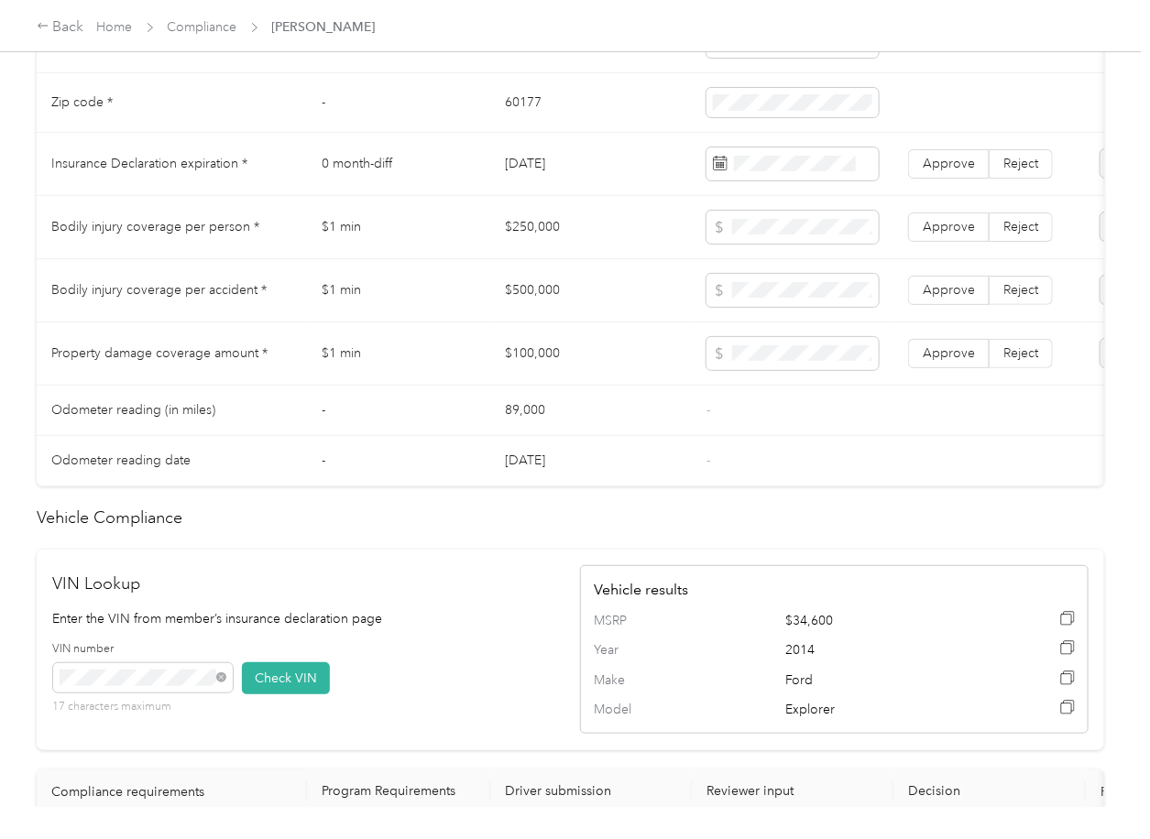
click at [537, 243] on td "$250,000" at bounding box center [591, 227] width 202 height 63
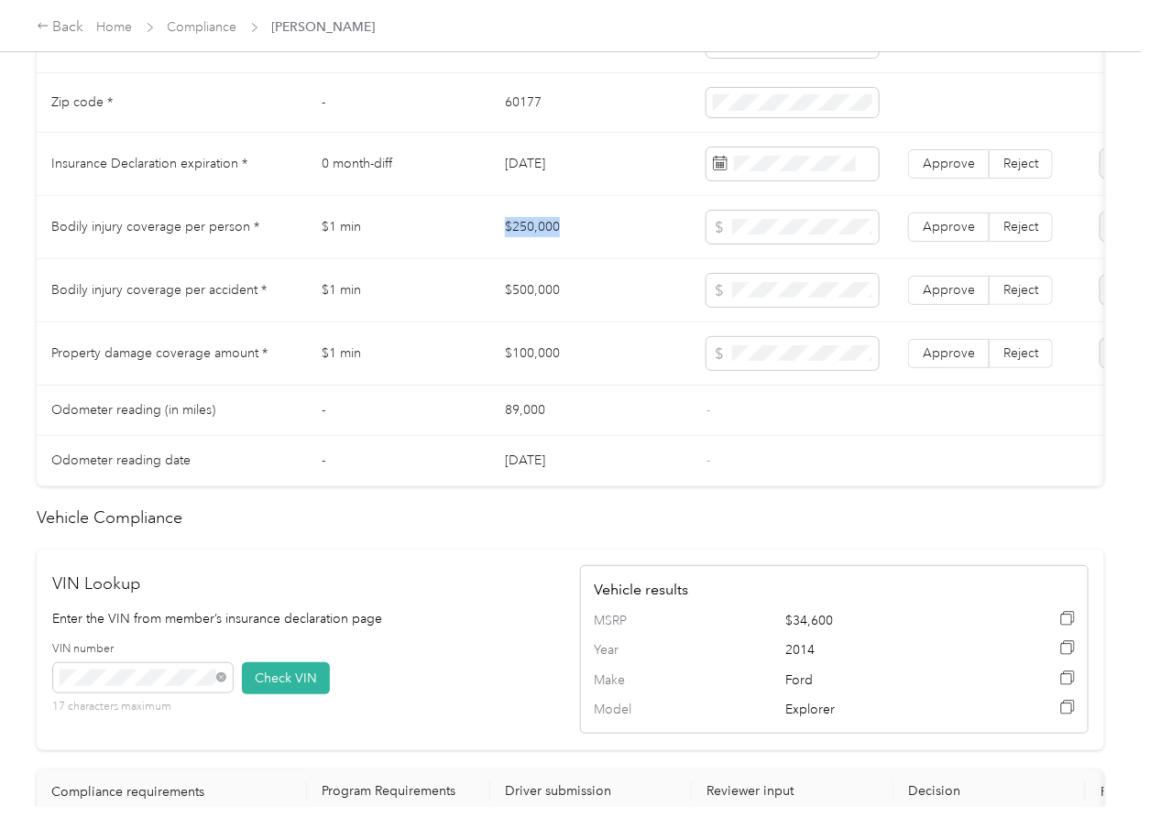
click at [537, 243] on td "$250,000" at bounding box center [591, 227] width 202 height 63
copy td "$250,000"
click at [522, 293] on td "$500,000" at bounding box center [591, 290] width 202 height 63
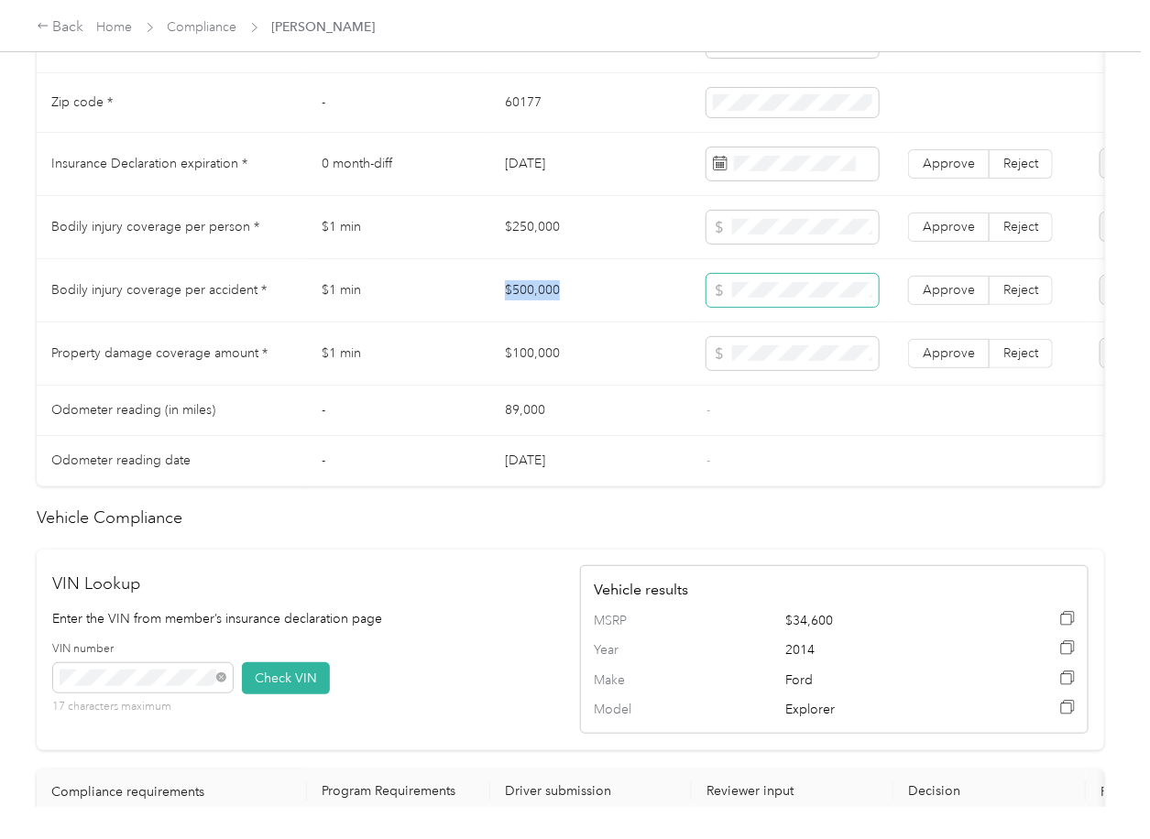
copy td "$500,000"
click at [542, 364] on td "$100,000" at bounding box center [591, 353] width 202 height 63
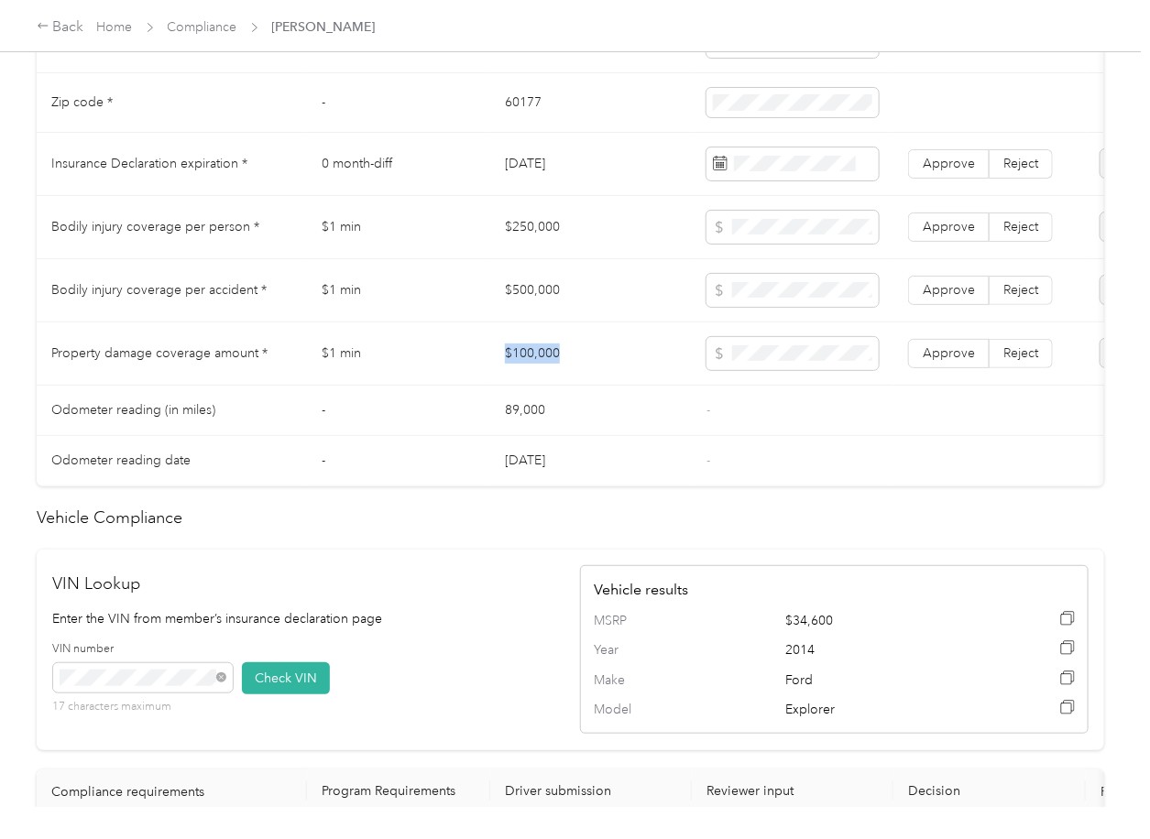
click at [542, 364] on td "$100,000" at bounding box center [591, 353] width 202 height 63
copy td "$100,000"
click at [931, 361] on span "Approve" at bounding box center [949, 353] width 52 height 16
drag, startPoint x: 949, startPoint y: 324, endPoint x: 958, endPoint y: 298, distance: 28.1
click at [949, 322] on td "Approve Reject" at bounding box center [989, 290] width 192 height 63
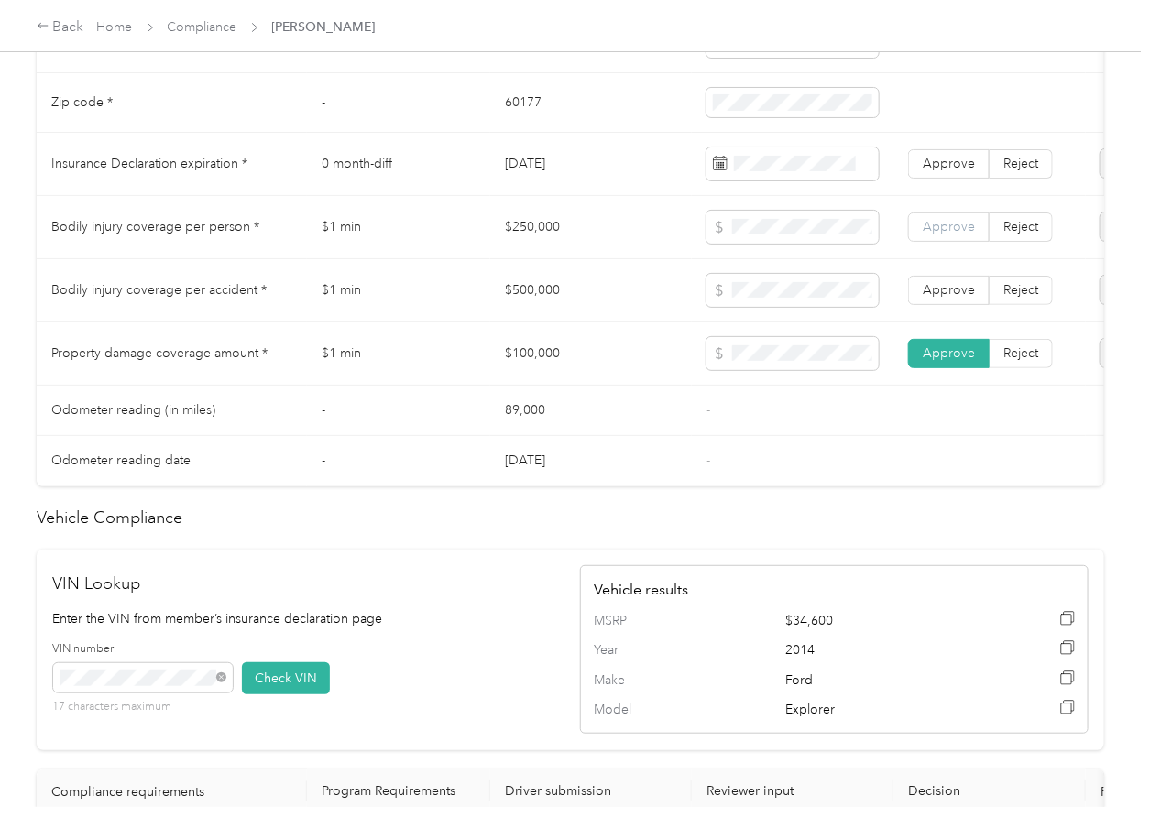
click at [968, 235] on span "Approve" at bounding box center [949, 227] width 52 height 16
click at [921, 305] on label "Approve" at bounding box center [949, 290] width 82 height 29
click at [936, 171] on span "Approve" at bounding box center [949, 164] width 52 height 16
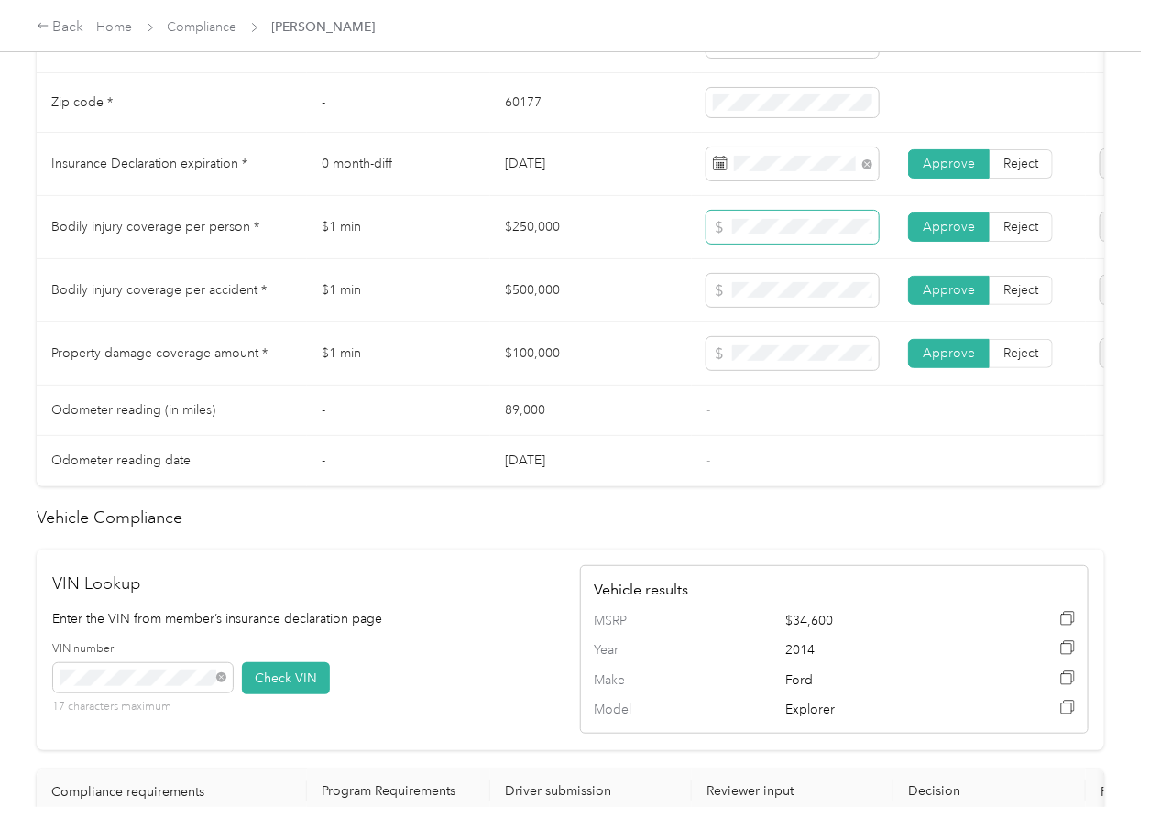
click at [777, 244] on span at bounding box center [792, 227] width 172 height 33
click at [664, 379] on td "$100,000" at bounding box center [591, 353] width 202 height 63
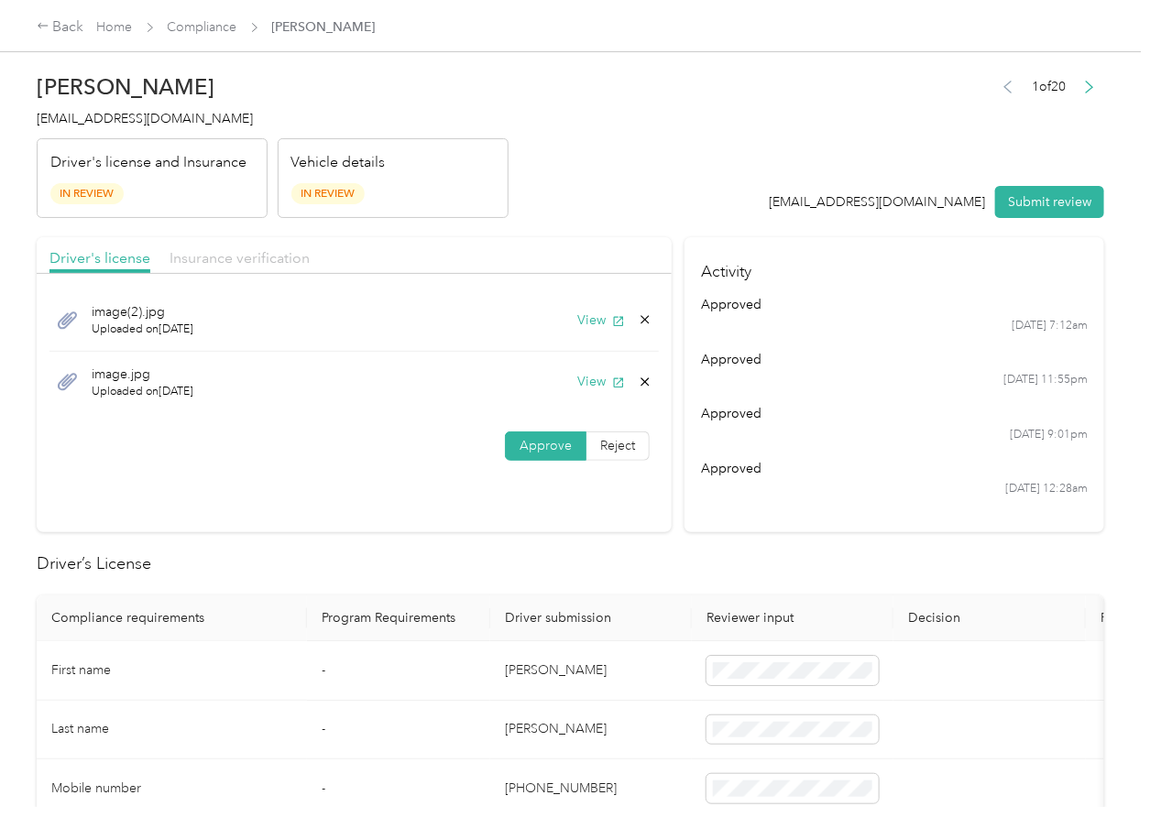
click at [269, 262] on span "Insurance verification" at bounding box center [239, 257] width 140 height 17
click at [638, 380] on icon at bounding box center [645, 382] width 15 height 15
click at [590, 393] on button "Yes" at bounding box center [594, 394] width 36 height 29
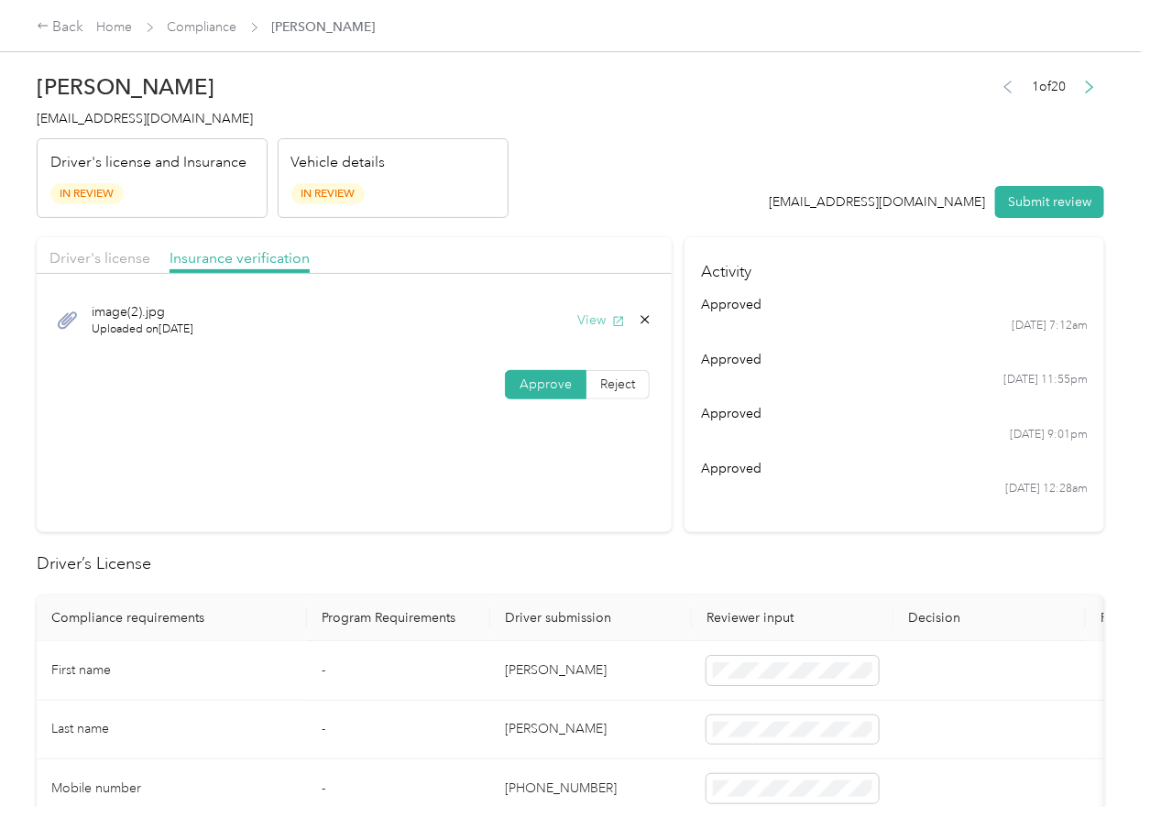
click at [588, 313] on button "View" at bounding box center [601, 320] width 48 height 19
click at [639, 320] on icon at bounding box center [645, 319] width 15 height 15
click at [591, 332] on button "Yes" at bounding box center [594, 333] width 36 height 29
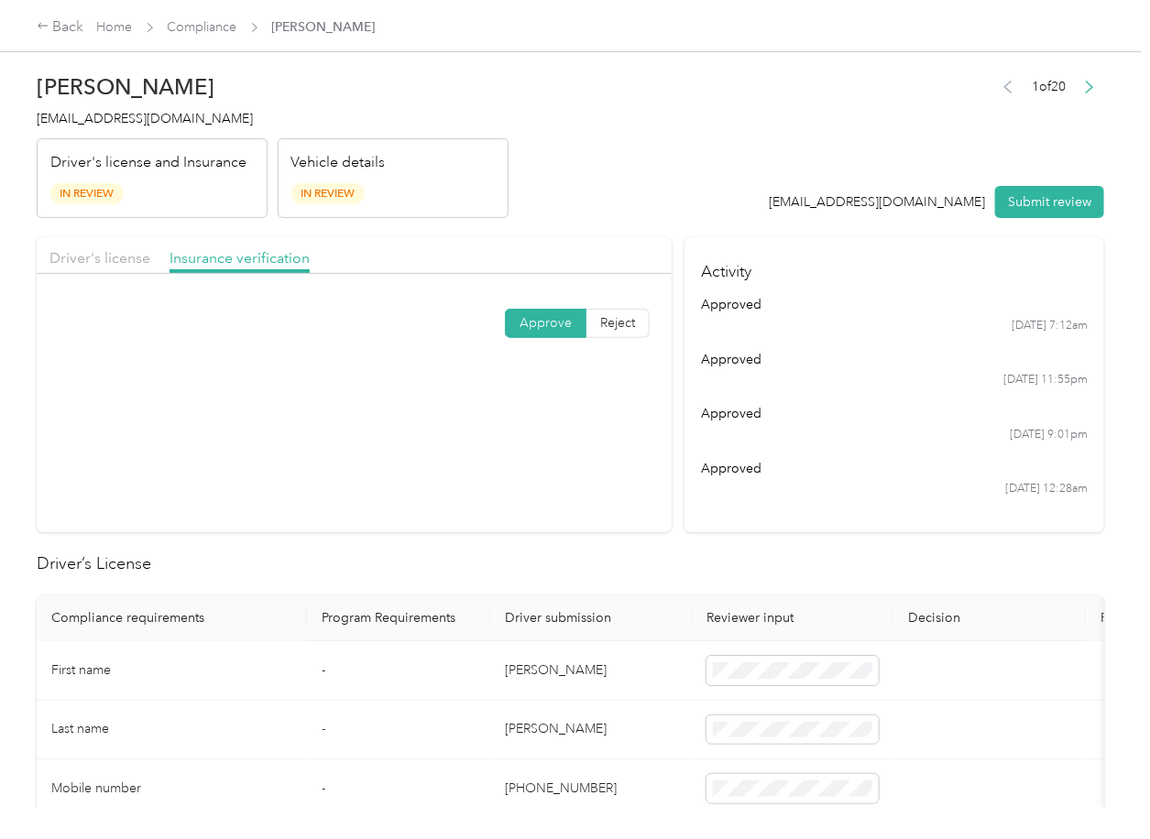
click at [524, 441] on section "Driver's license Insurance verification Approve Reject" at bounding box center [354, 384] width 635 height 295
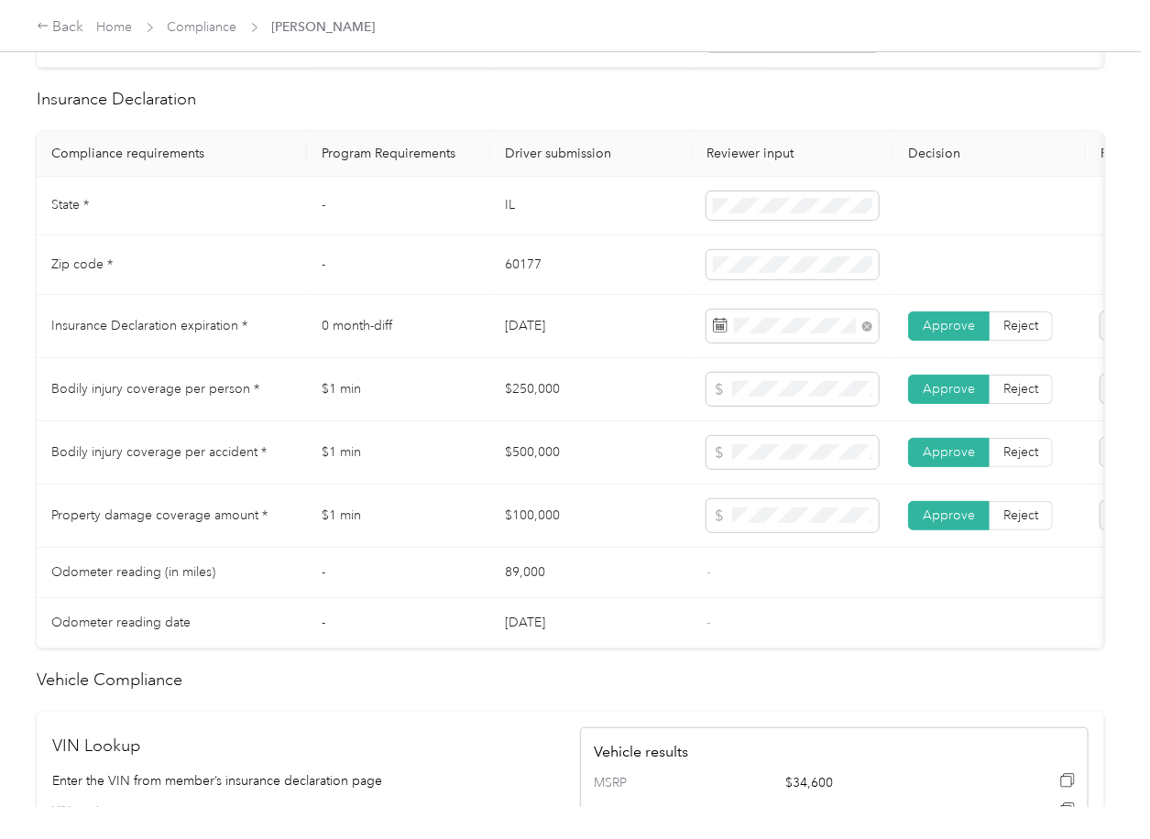
scroll to position [855, 0]
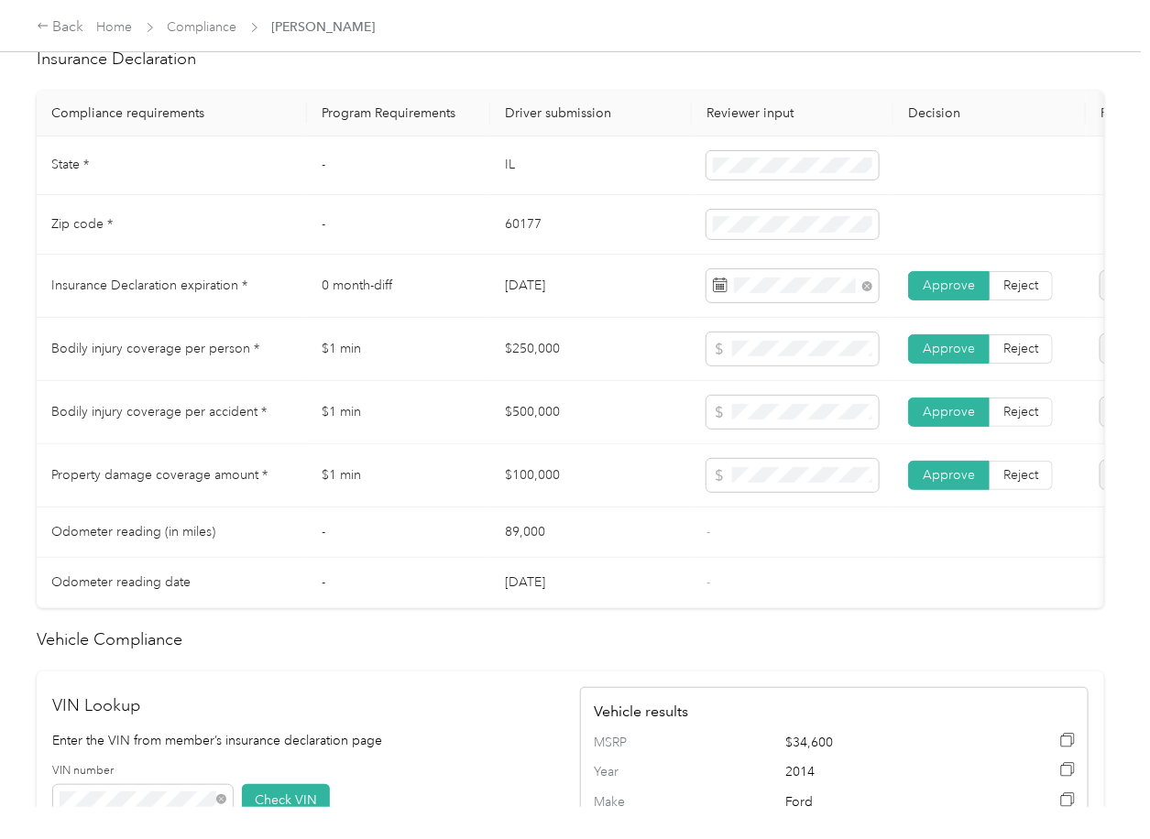
click at [473, 479] on td "$1 min" at bounding box center [398, 475] width 183 height 63
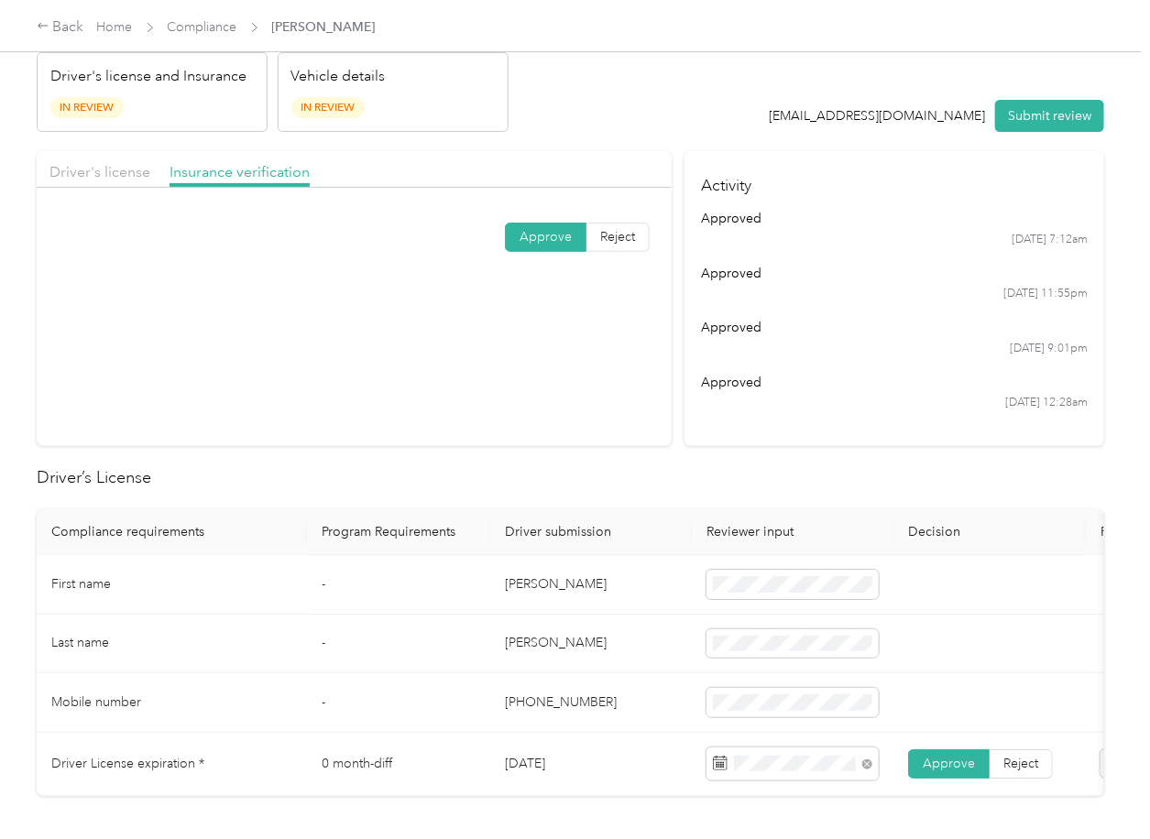
scroll to position [0, 0]
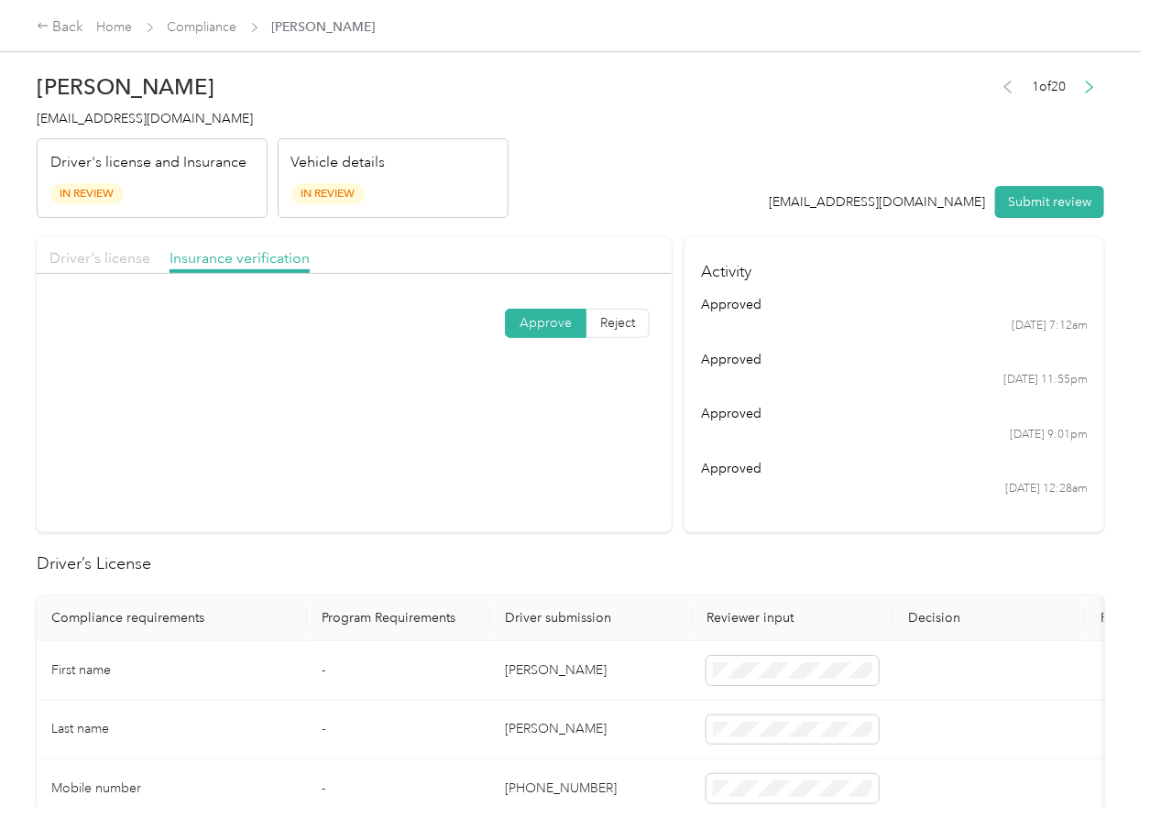
click at [109, 261] on span "Driver's license" at bounding box center [99, 257] width 101 height 17
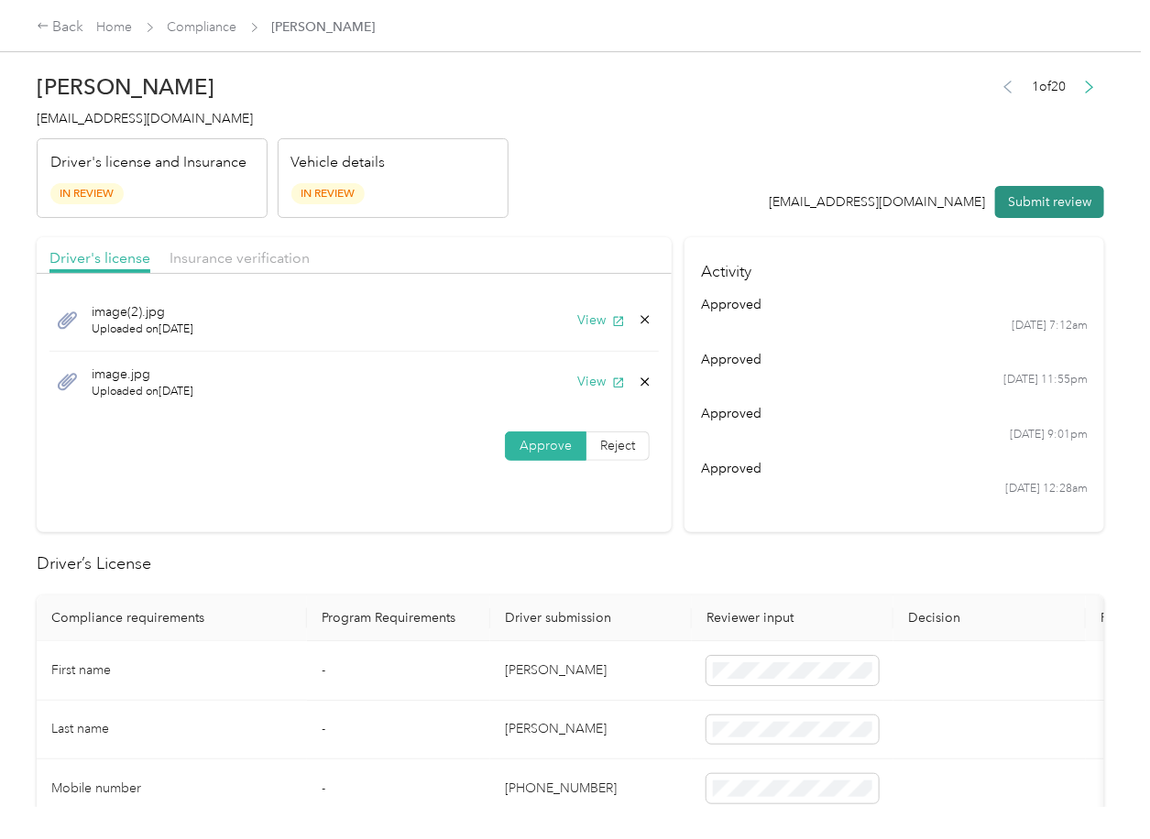
click at [1033, 199] on button "Submit review" at bounding box center [1049, 202] width 109 height 32
click at [179, 118] on span "[EMAIL_ADDRESS][DOMAIN_NAME]" at bounding box center [145, 119] width 216 height 16
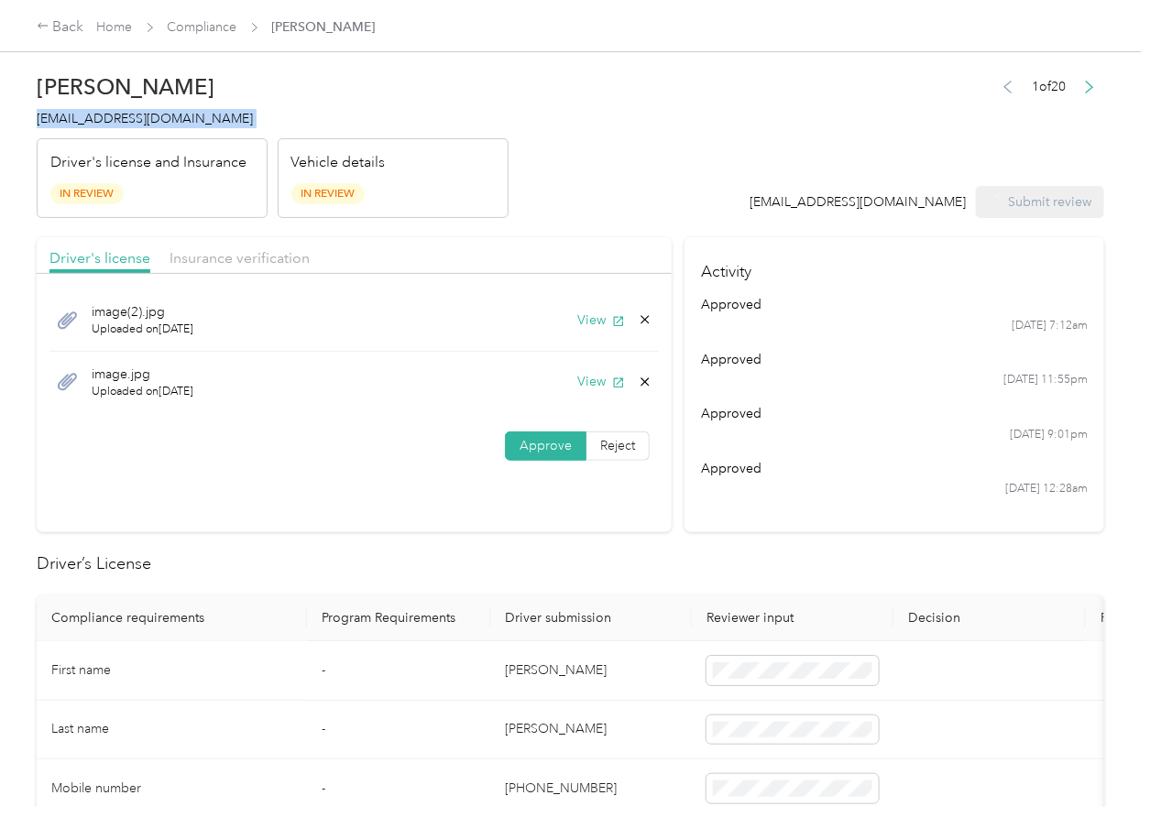
copy span "[EMAIL_ADDRESS][DOMAIN_NAME]"
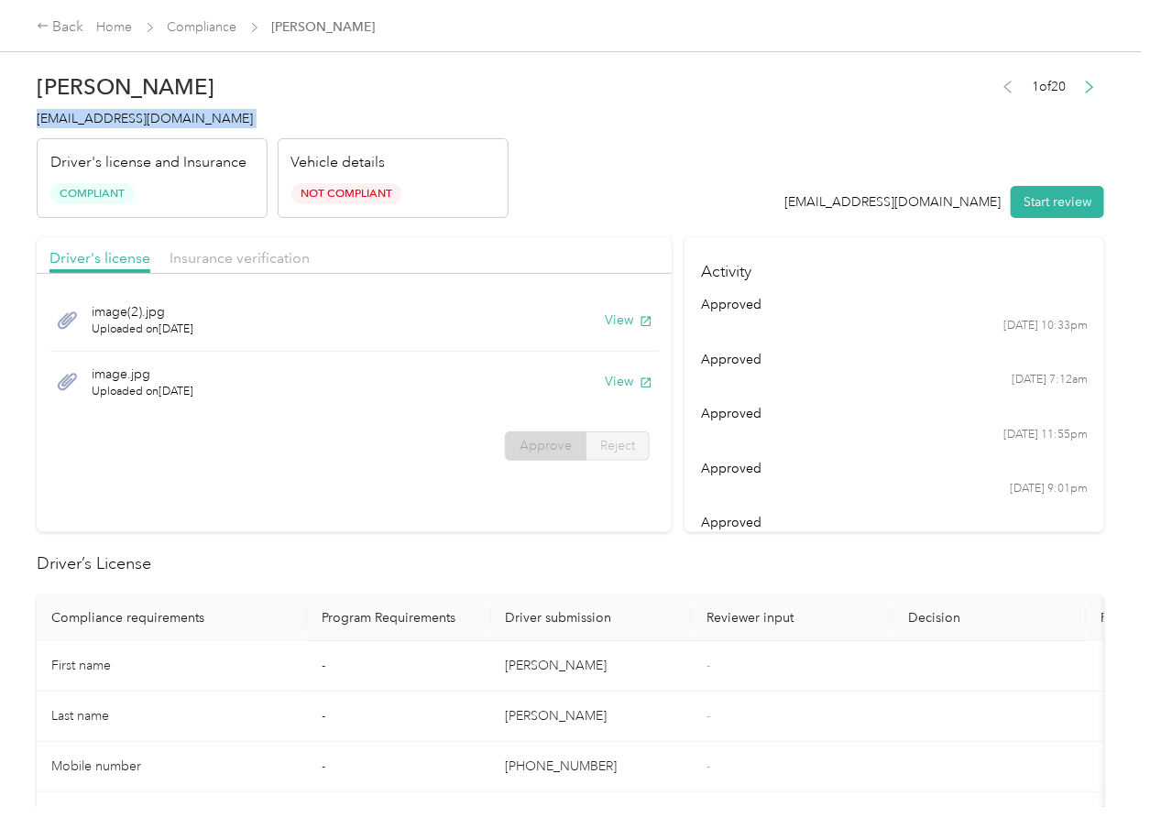
click at [721, 682] on td "-" at bounding box center [793, 666] width 202 height 50
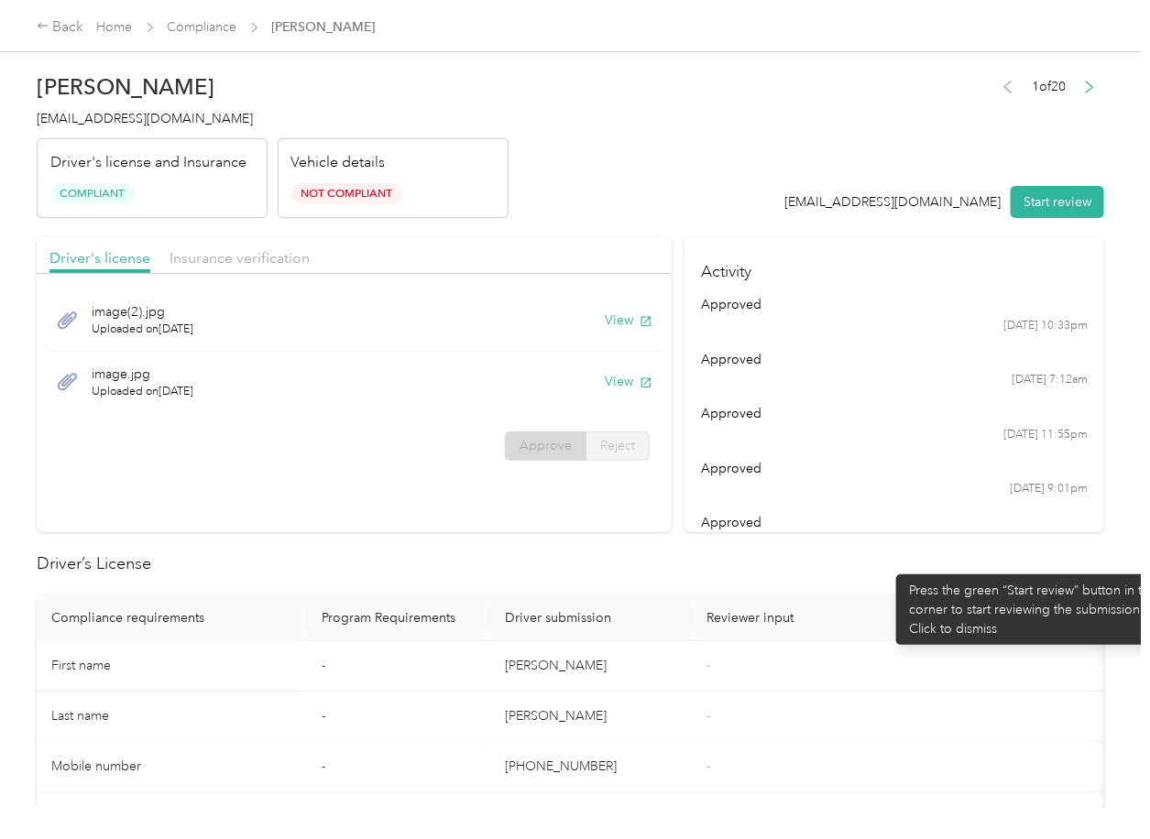
click at [884, 565] on h2 "Driver’s License" at bounding box center [570, 563] width 1067 height 25
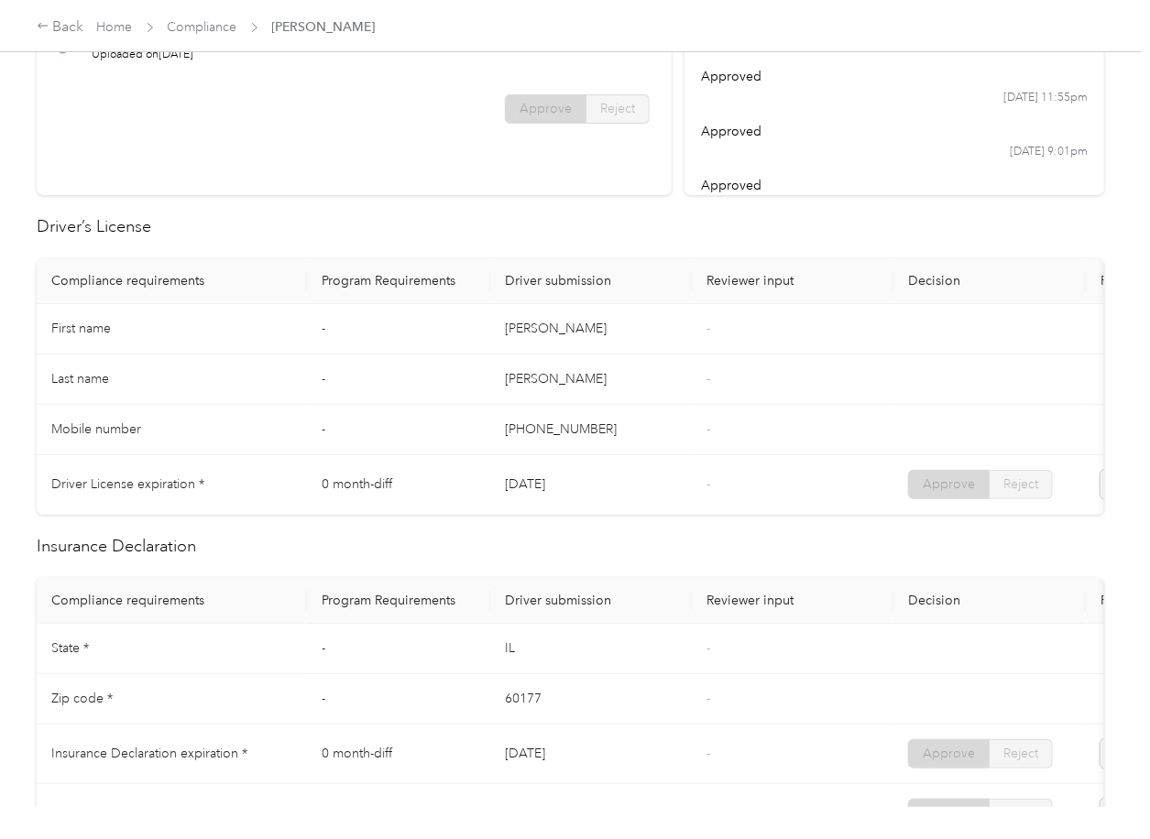
scroll to position [733, 0]
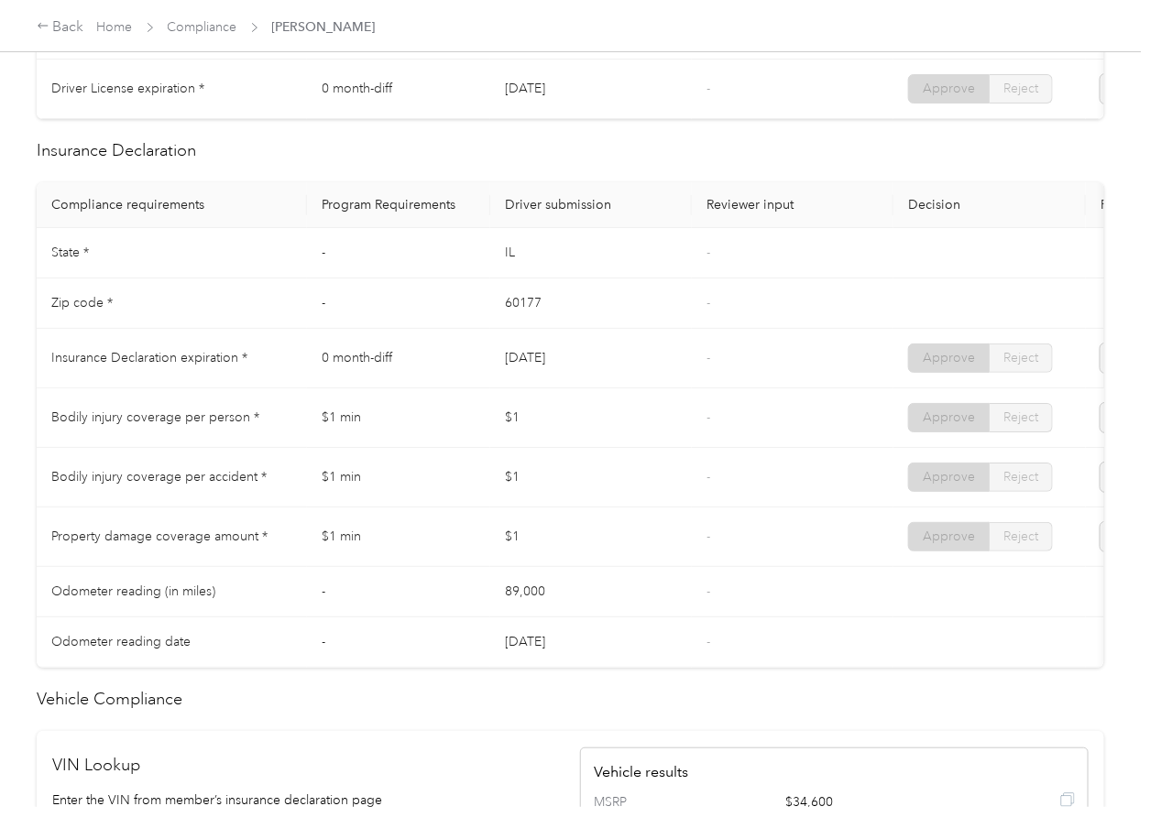
drag, startPoint x: 751, startPoint y: 424, endPoint x: 734, endPoint y: 420, distance: 18.0
click at [751, 424] on td "-" at bounding box center [793, 418] width 202 height 60
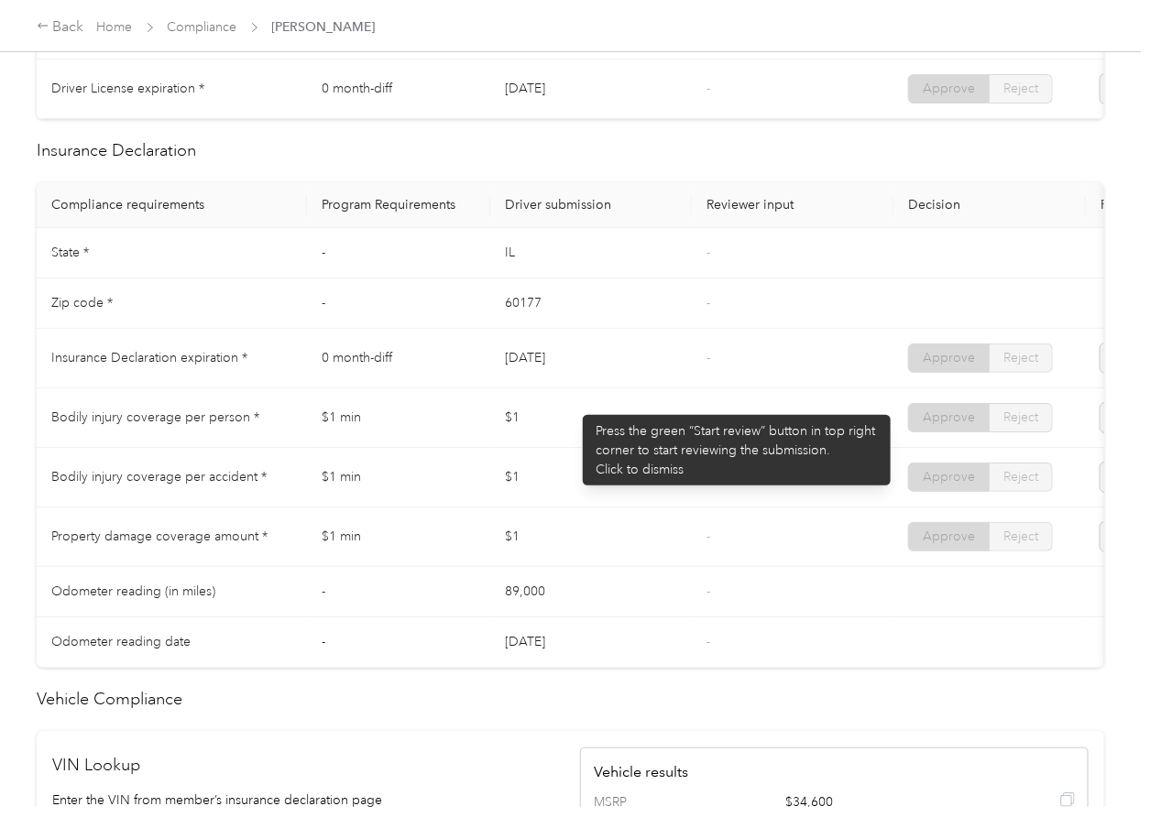
click at [573, 406] on td "$1" at bounding box center [591, 418] width 202 height 60
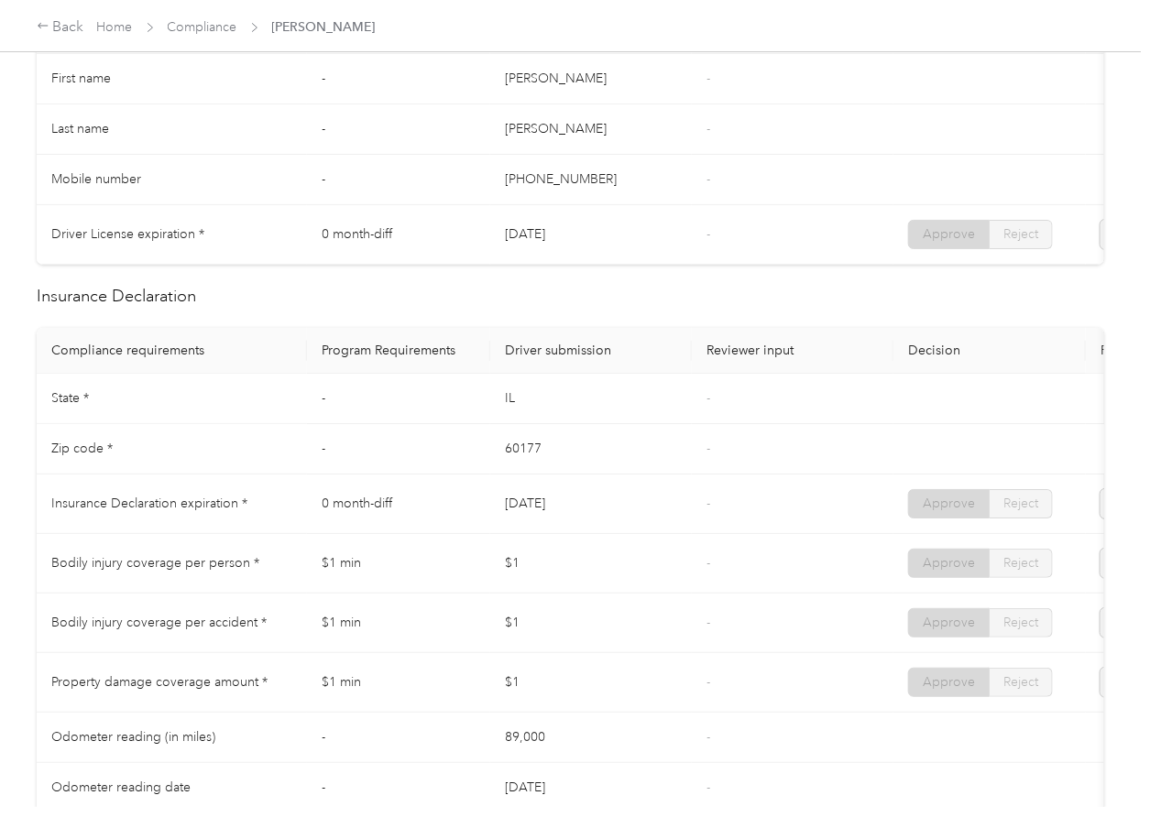
scroll to position [0, 0]
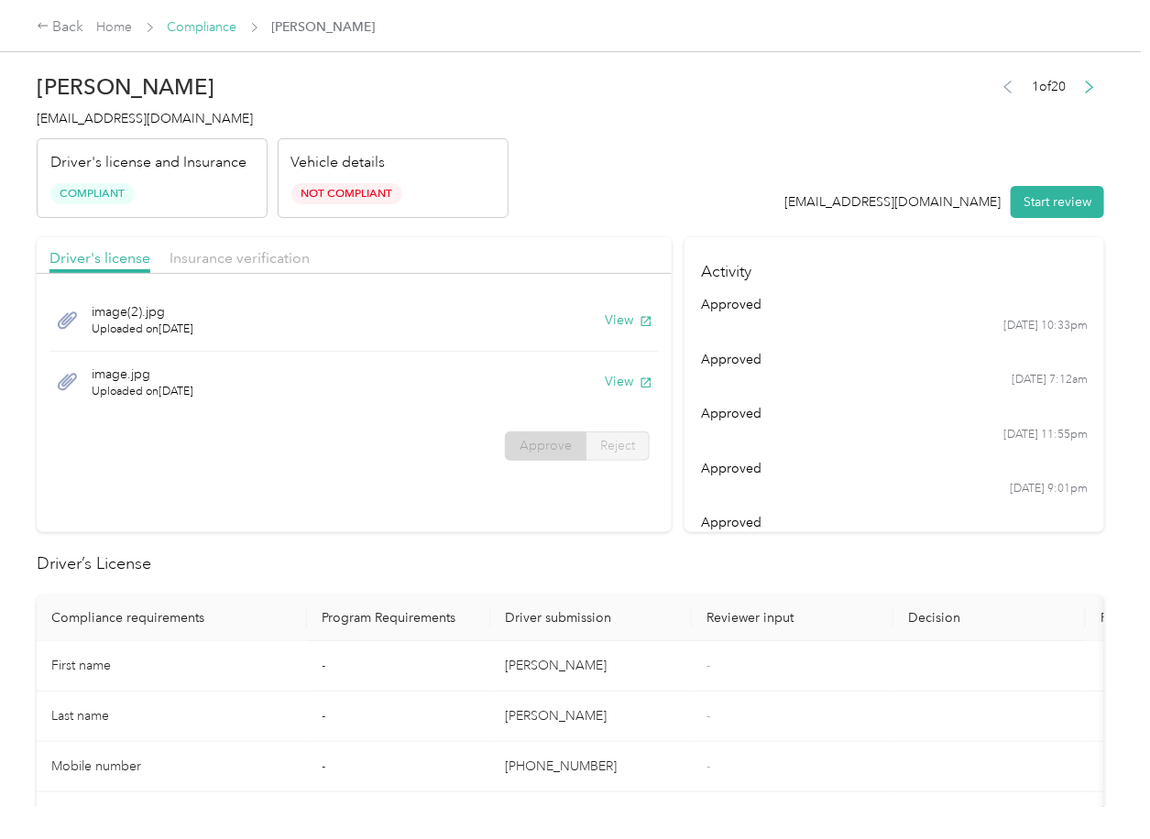
click at [235, 31] on link "Compliance" at bounding box center [203, 27] width 70 height 16
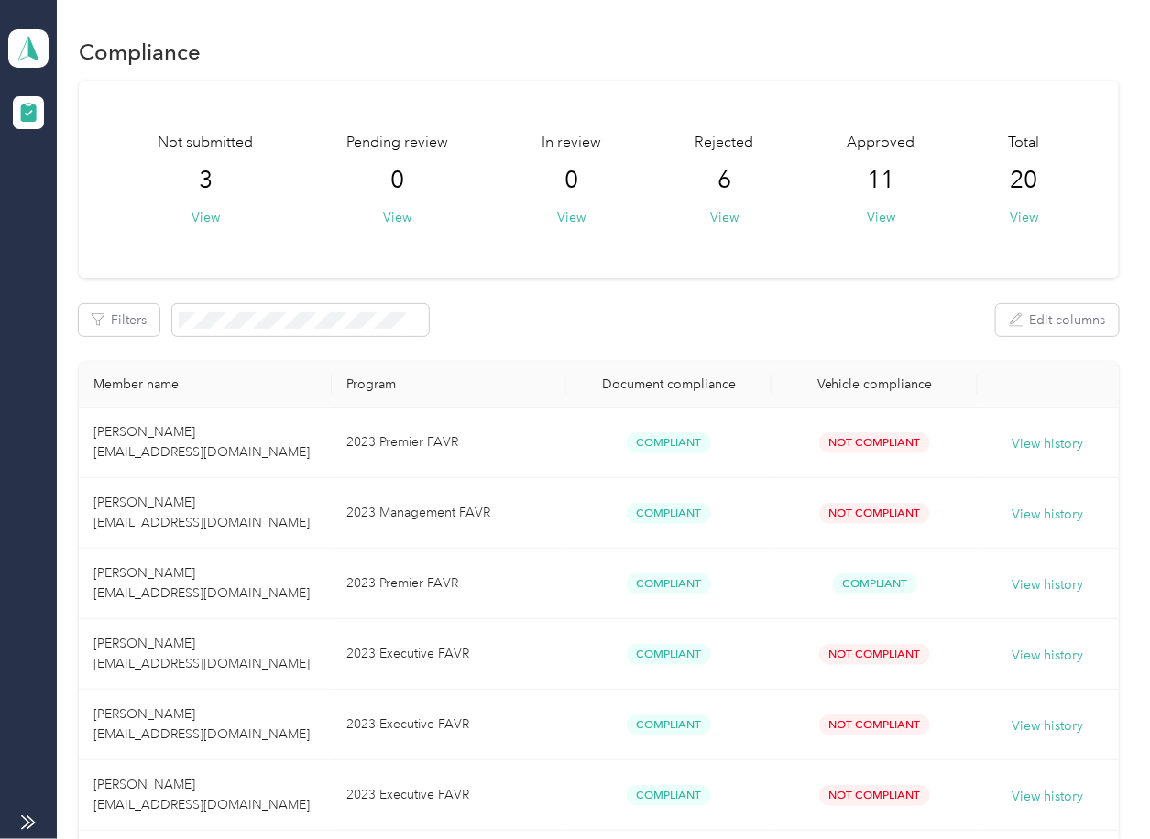
click at [29, 50] on polygon at bounding box center [33, 48] width 10 height 24
click at [60, 180] on div "Log out" at bounding box center [201, 192] width 360 height 32
